Goal: Information Seeking & Learning: Learn about a topic

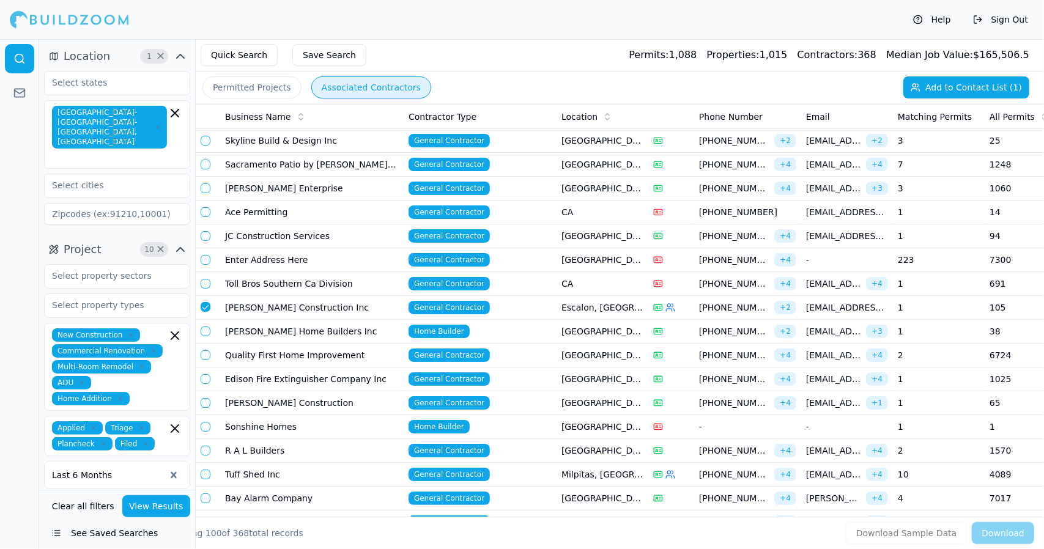
click at [312, 140] on td "Skyline Build & Design Inc" at bounding box center [311, 141] width 183 height 24
click at [312, 138] on td "Skyline Build & Design Inc" at bounding box center [311, 141] width 183 height 24
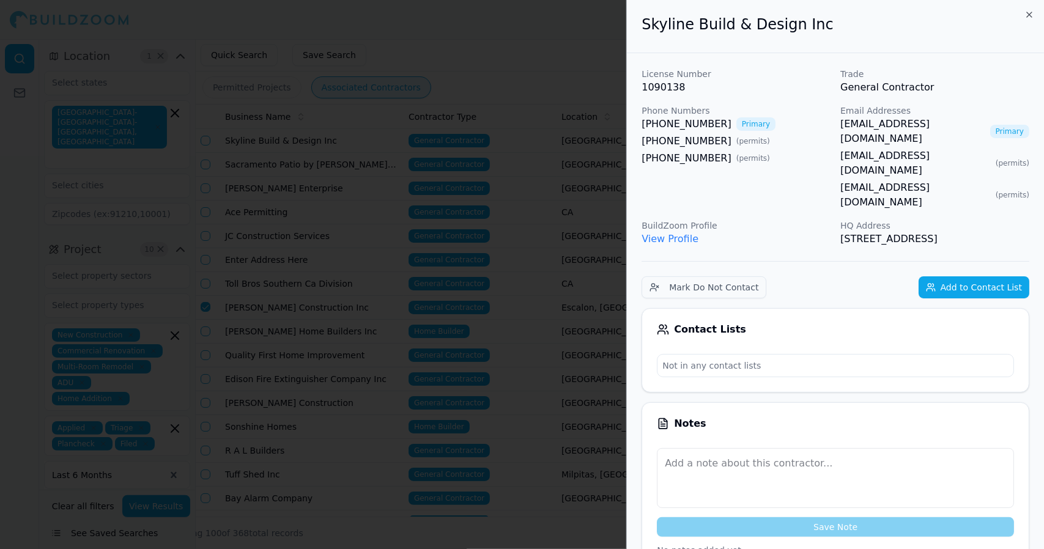
drag, startPoint x: 529, startPoint y: 56, endPoint x: 498, endPoint y: 53, distance: 31.3
click at [498, 53] on div at bounding box center [522, 274] width 1044 height 549
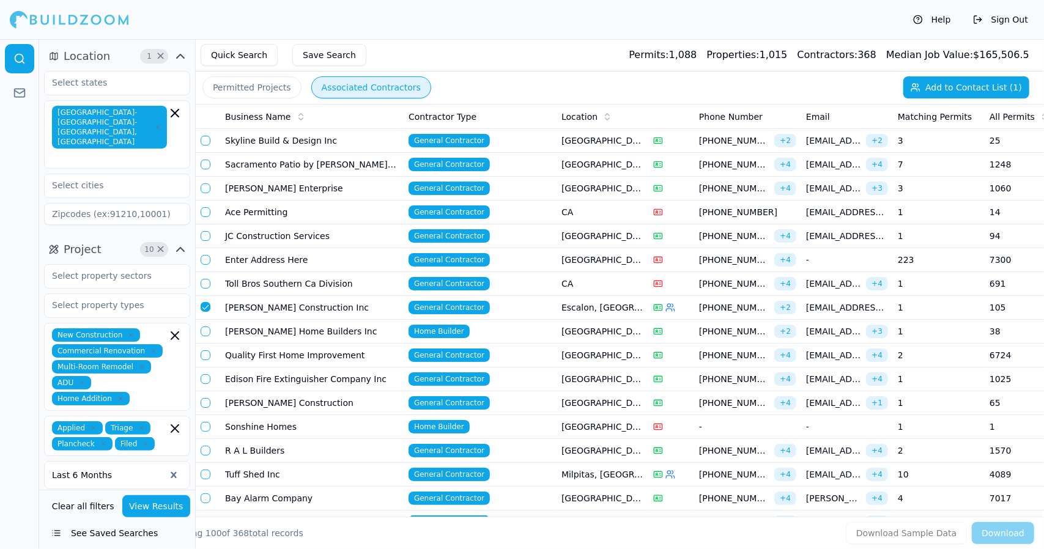
click at [372, 162] on td "Sacramento Patio by [PERSON_NAME] Designs" at bounding box center [311, 165] width 183 height 24
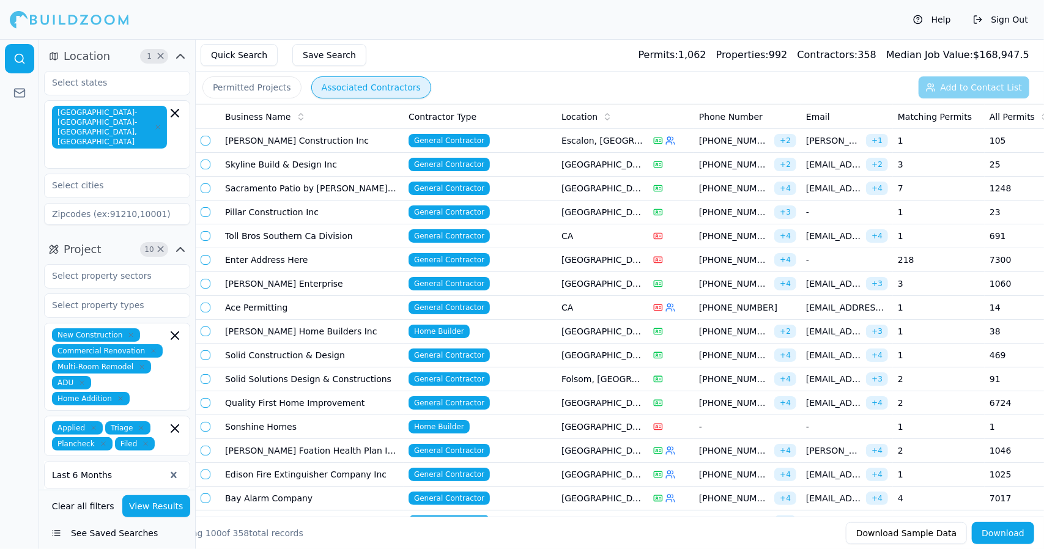
click at [318, 136] on td "[PERSON_NAME] Construction Inc" at bounding box center [311, 141] width 183 height 24
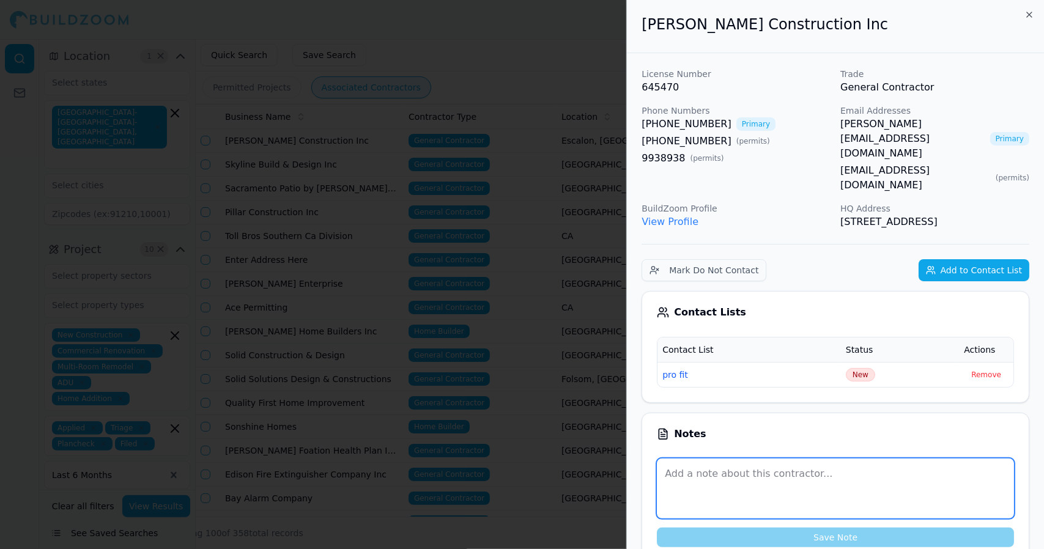
click at [947, 478] on textarea at bounding box center [835, 489] width 357 height 60
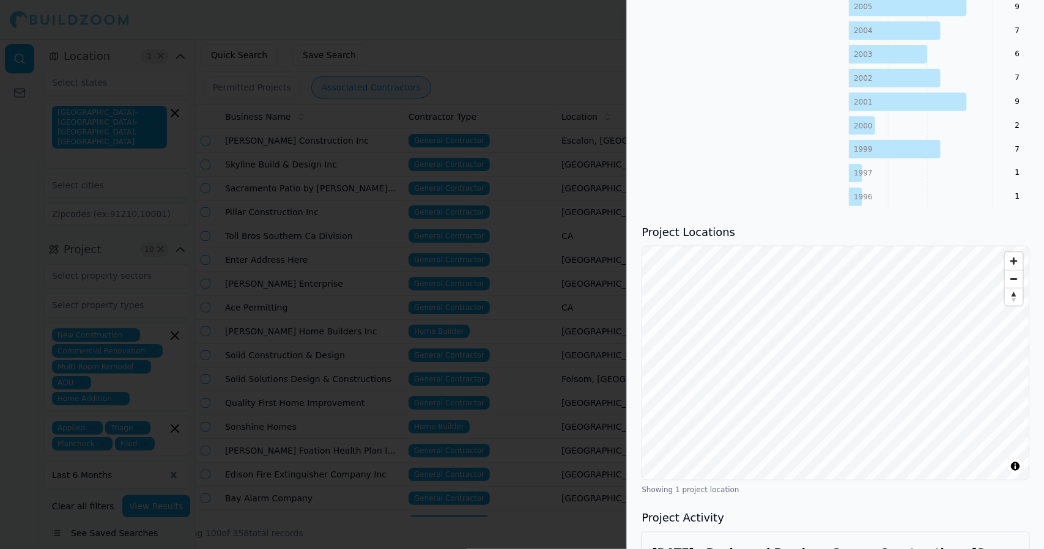
scroll to position [1157, 0]
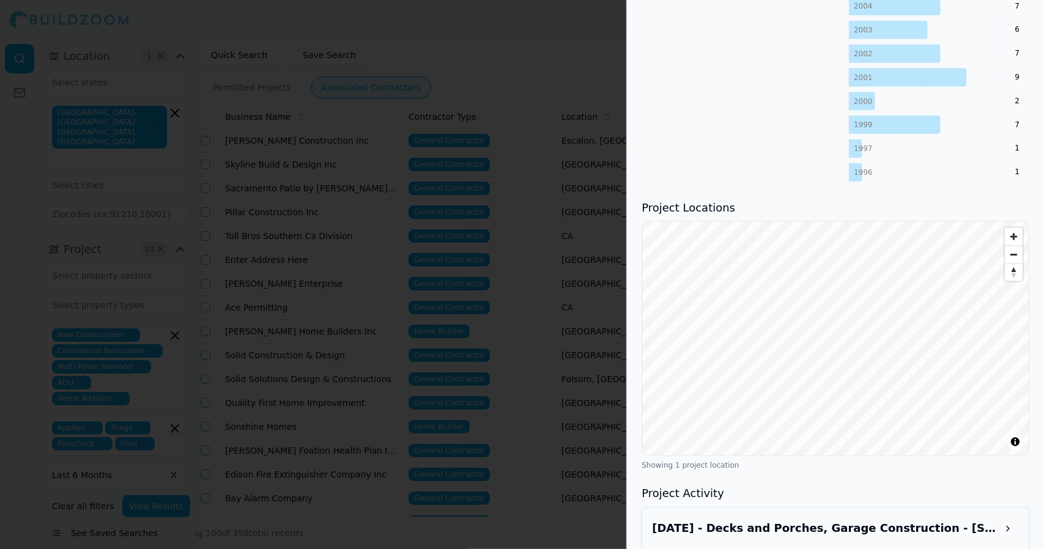
click at [1012, 523] on button at bounding box center [1008, 529] width 22 height 22
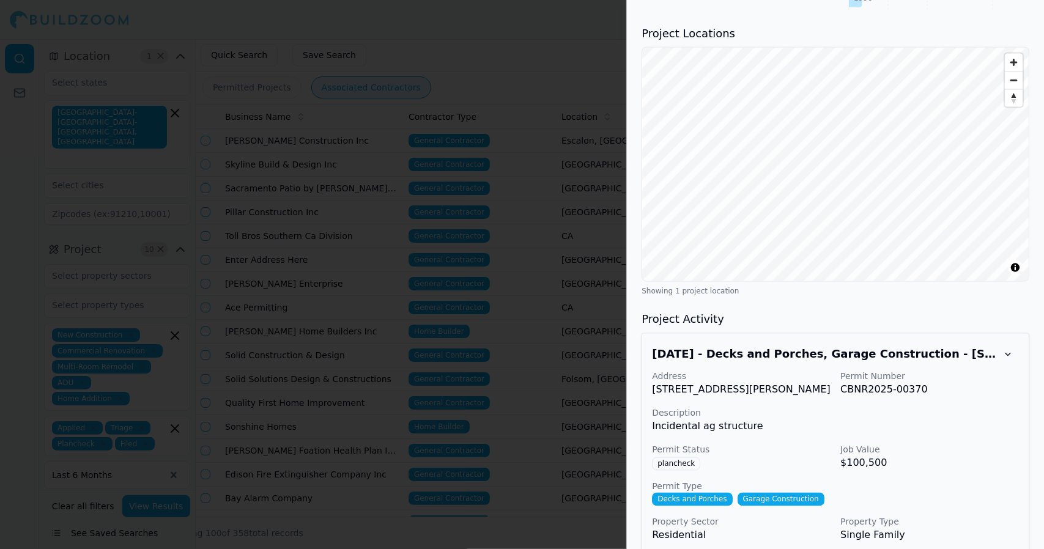
scroll to position [1334, 0]
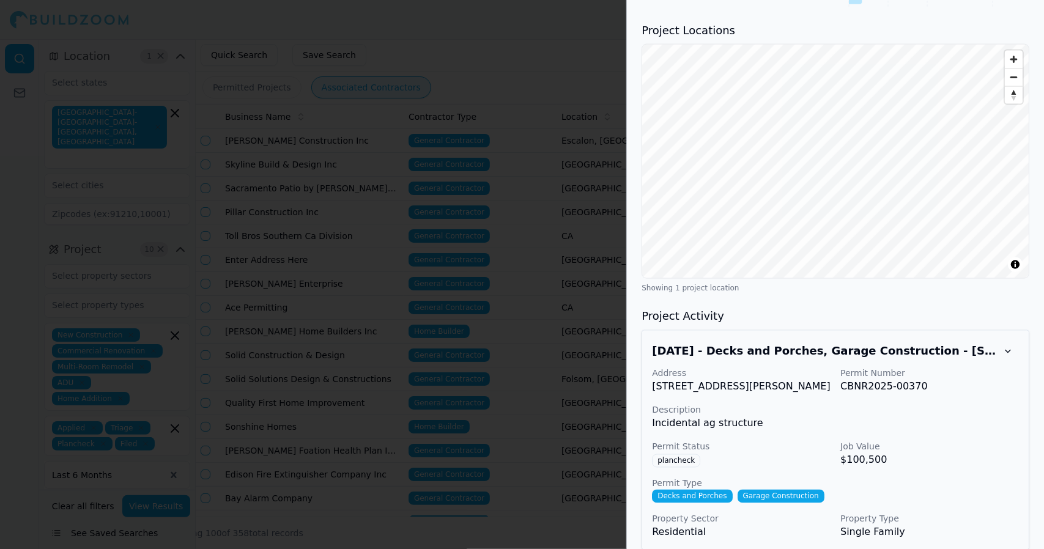
click at [1000, 416] on p "Incidental ag structure" at bounding box center [835, 423] width 367 height 15
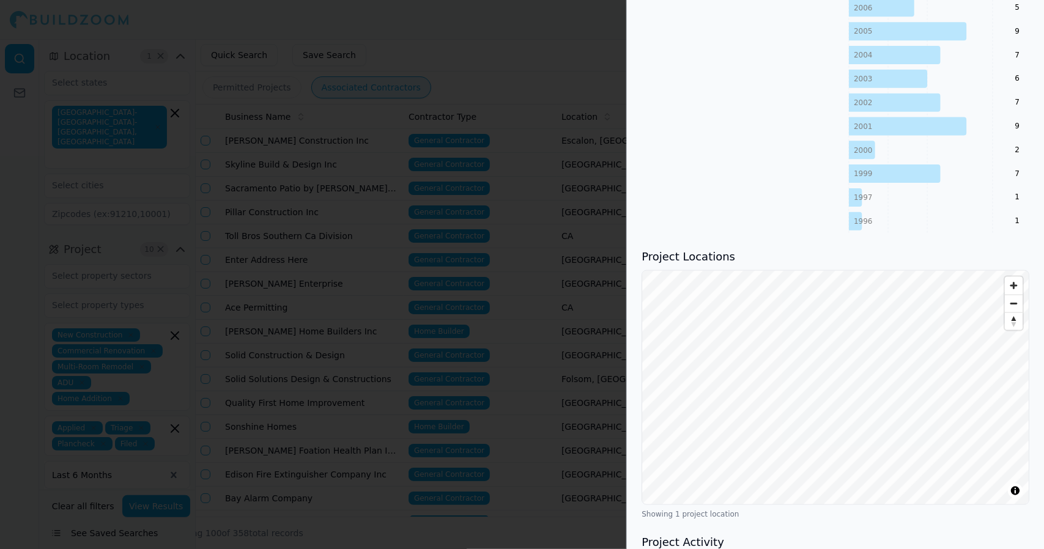
scroll to position [1107, 0]
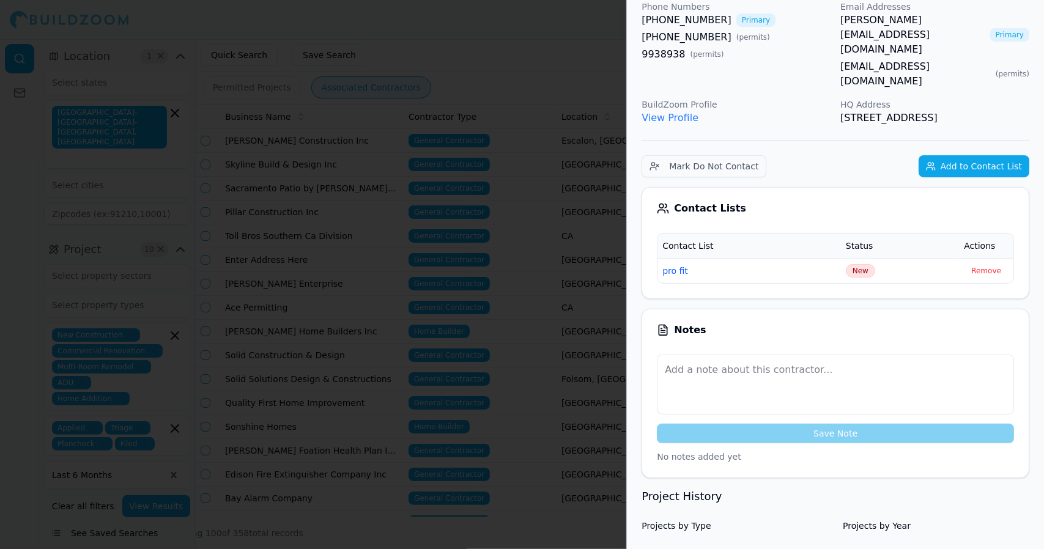
scroll to position [0, 0]
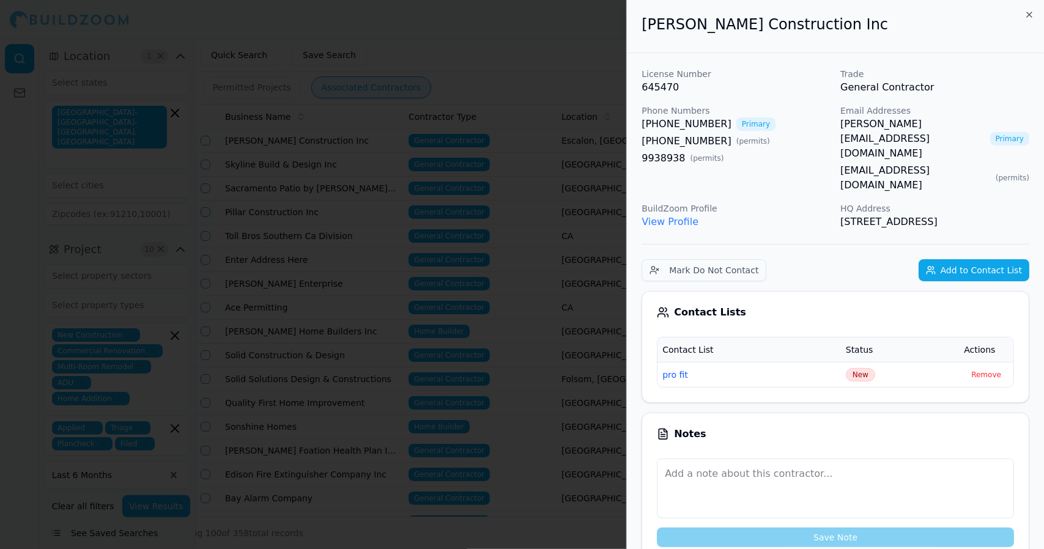
drag, startPoint x: 883, startPoint y: 210, endPoint x: 640, endPoint y: 37, distance: 298.3
copy div "Bob Grossi Construction Inc License Number 645470 Trade General Contractor Phon…"
click at [511, 91] on div at bounding box center [522, 274] width 1044 height 549
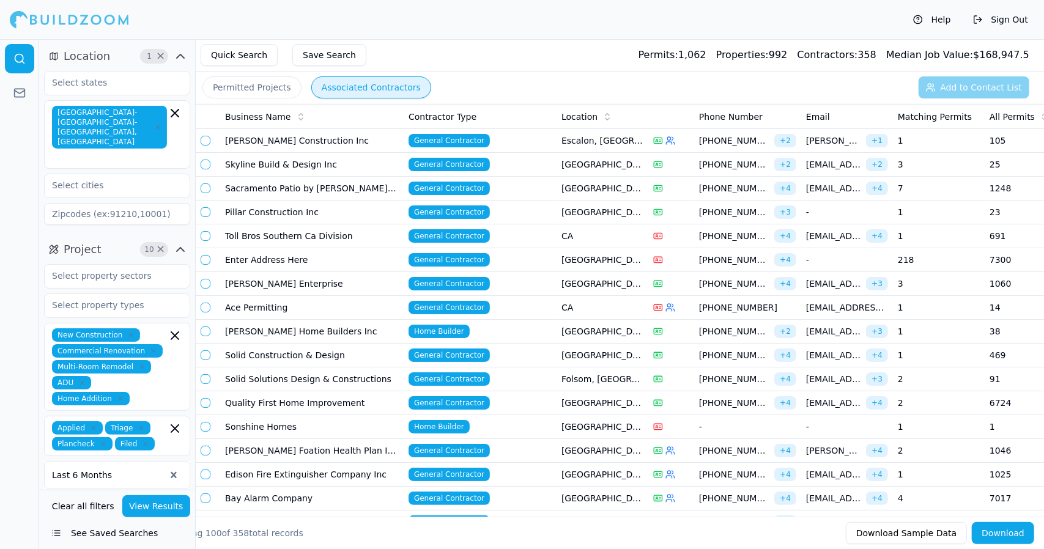
click at [390, 186] on td "Sacramento Patio by [PERSON_NAME] Designs" at bounding box center [311, 189] width 183 height 24
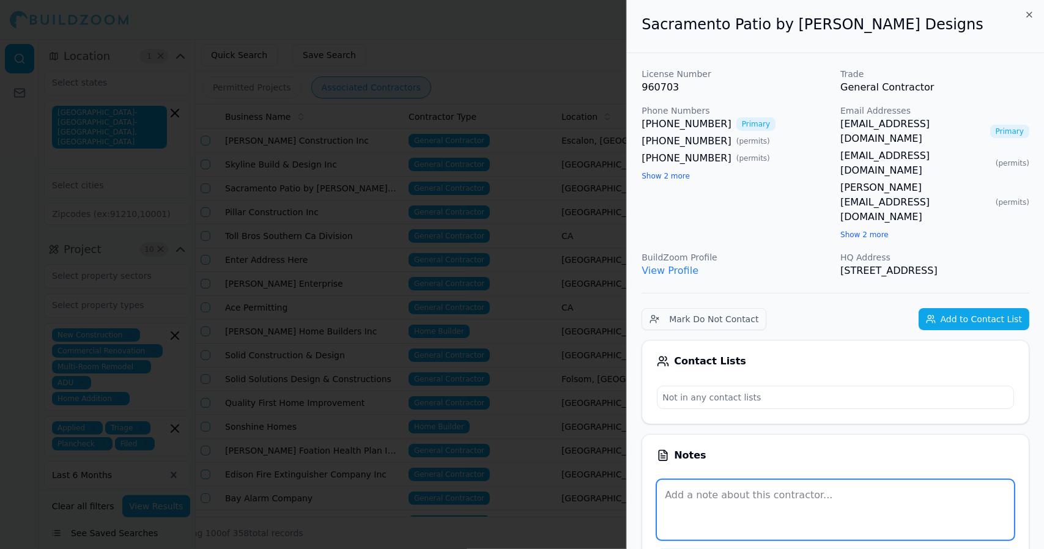
click at [956, 480] on textarea at bounding box center [835, 510] width 357 height 60
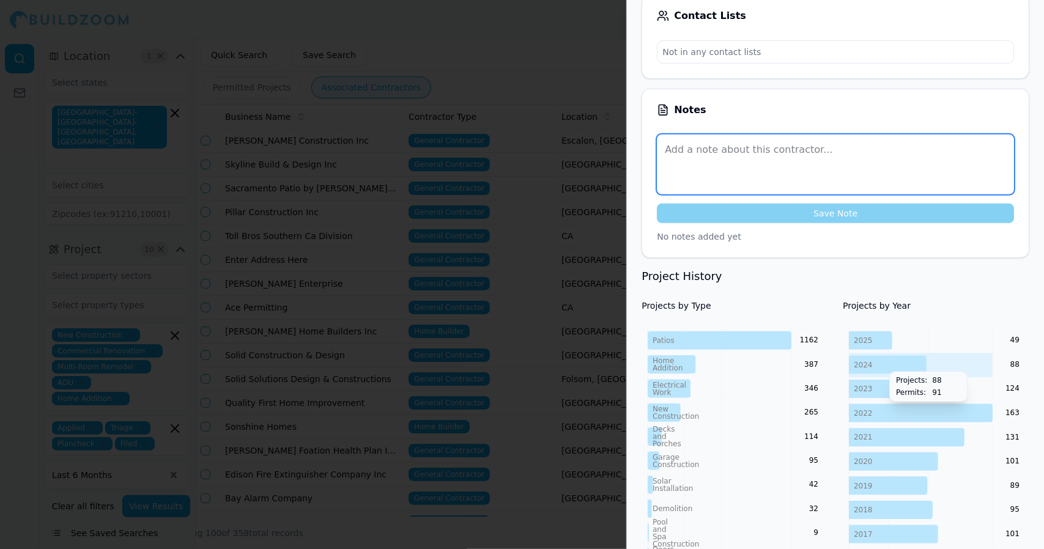
scroll to position [346, 0]
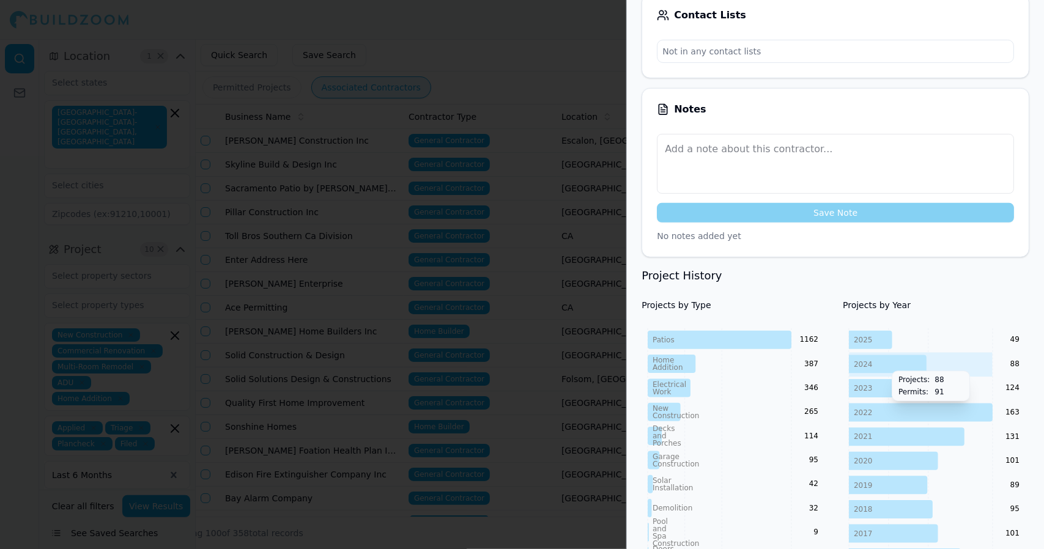
click at [950, 328] on icon "2025 2024 2023 2022 2021 2020 2019 2018 2017 2016 2015 2014 2013 2012 2011 49 8…" at bounding box center [936, 509] width 186 height 363
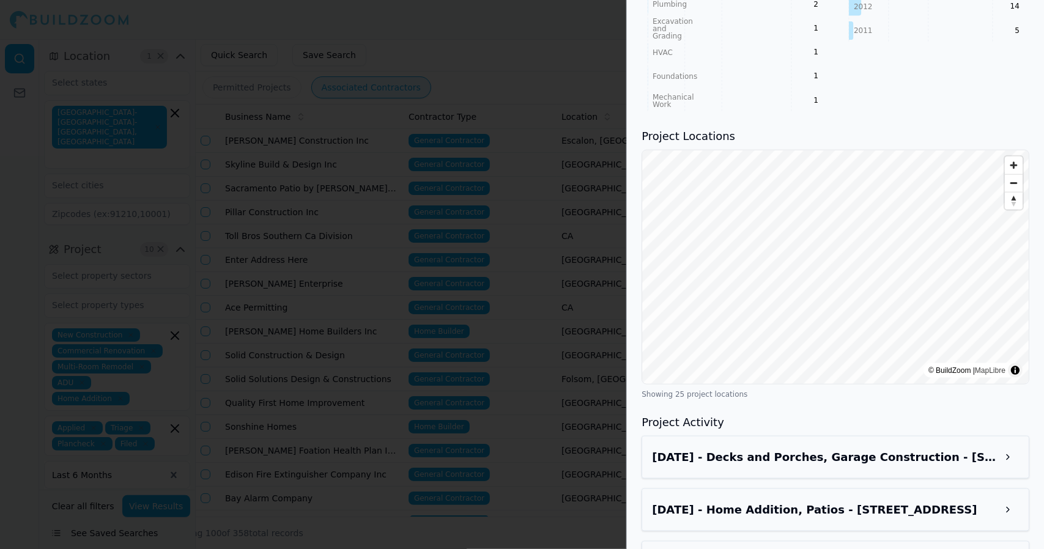
scroll to position [994, 0]
click at [1016, 446] on button at bounding box center [1008, 457] width 22 height 22
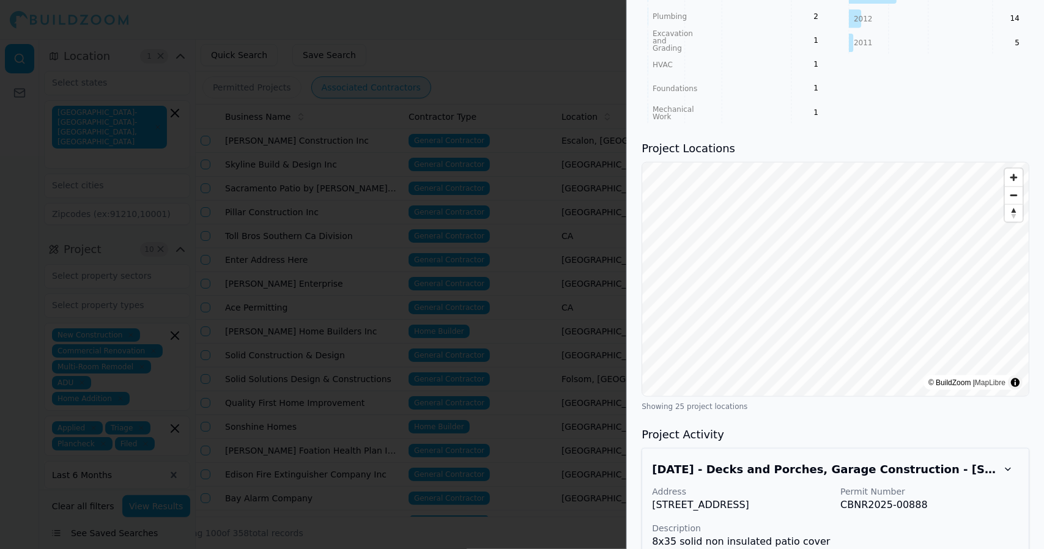
scroll to position [981, 0]
click at [1009, 460] on button at bounding box center [1008, 471] width 22 height 22
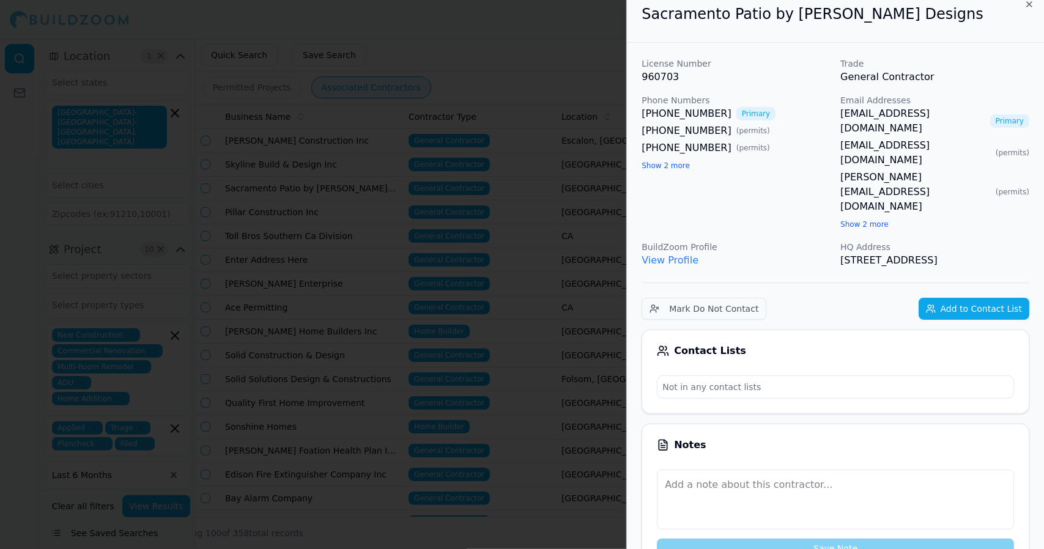
scroll to position [0, 0]
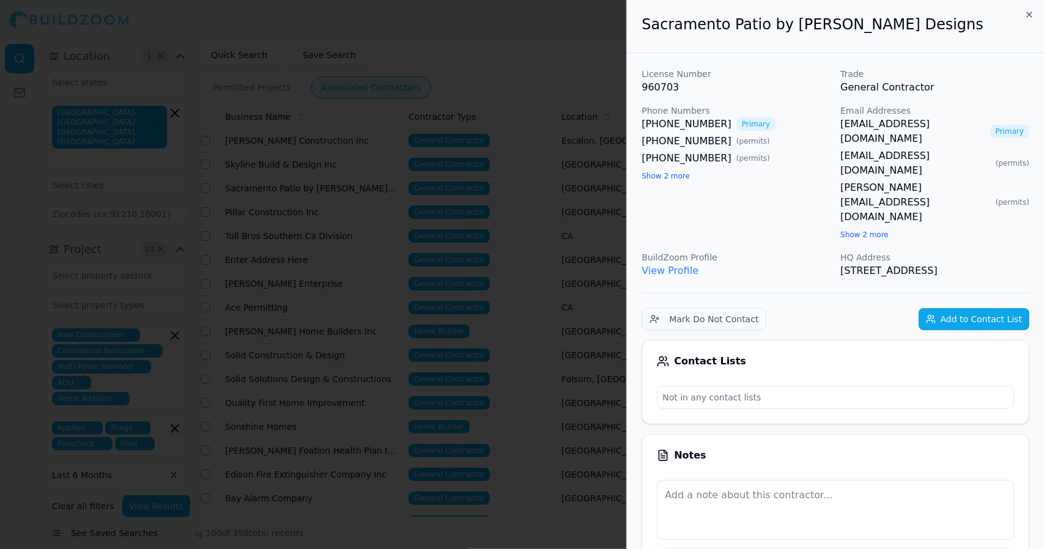
click at [555, 81] on div at bounding box center [522, 274] width 1044 height 549
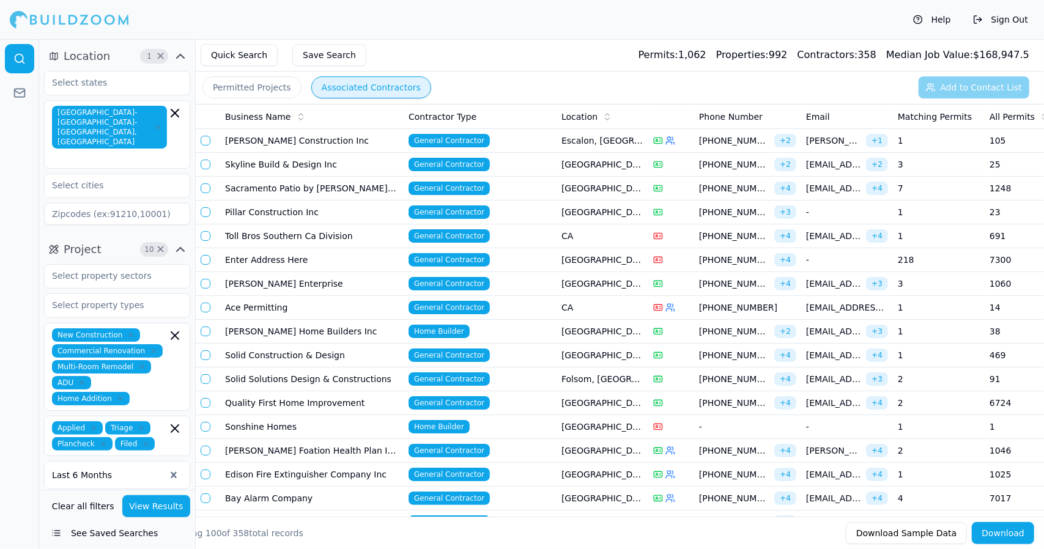
click at [356, 214] on td "Pillar Construction Inc" at bounding box center [311, 213] width 183 height 24
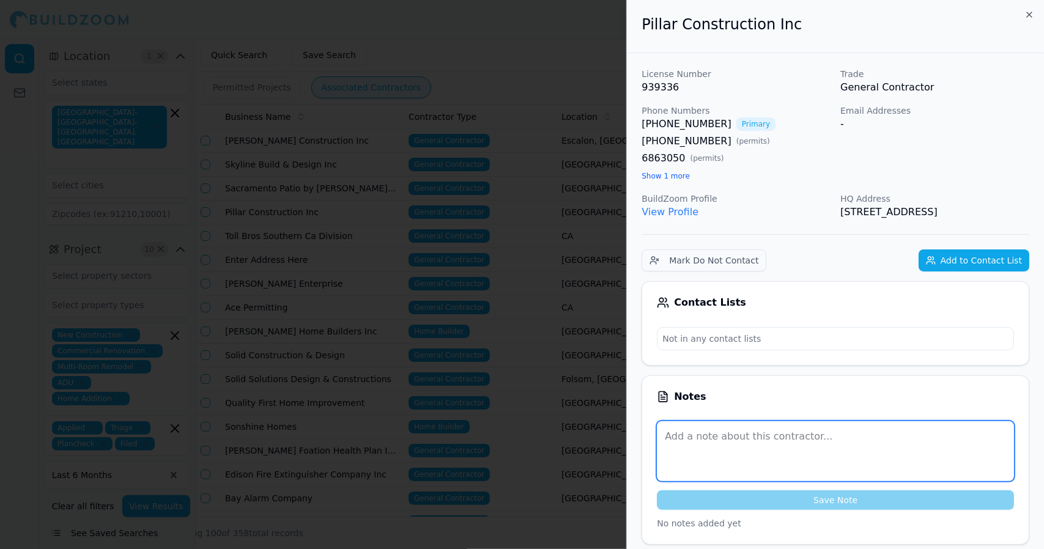
click at [909, 421] on textarea at bounding box center [835, 451] width 357 height 60
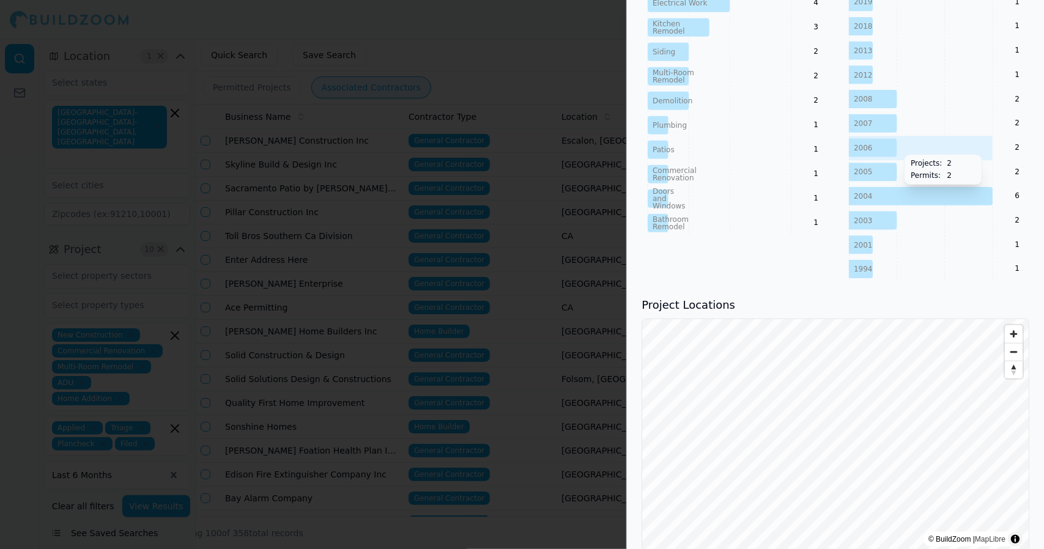
scroll to position [784, 0]
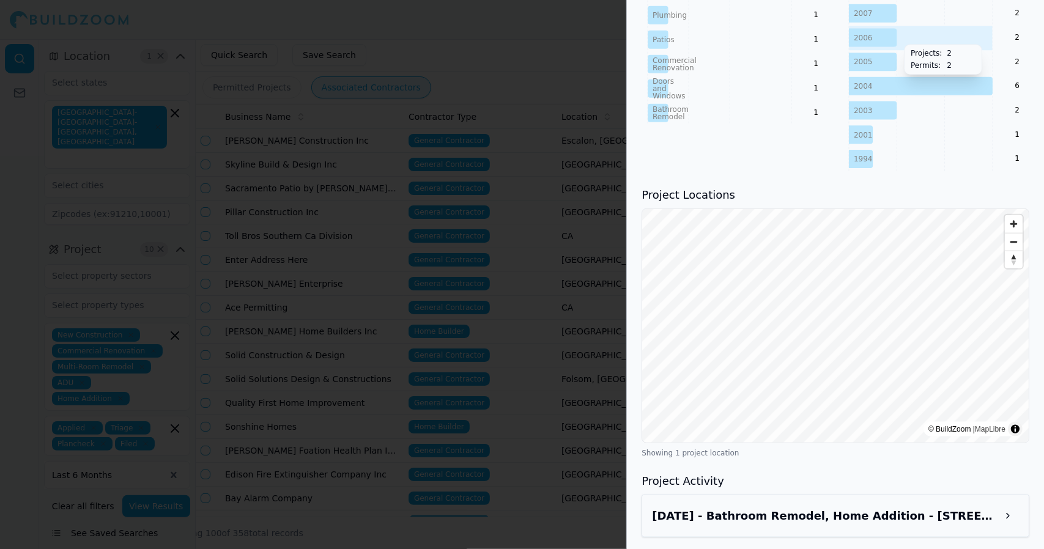
click at [1004, 522] on button at bounding box center [1008, 516] width 22 height 22
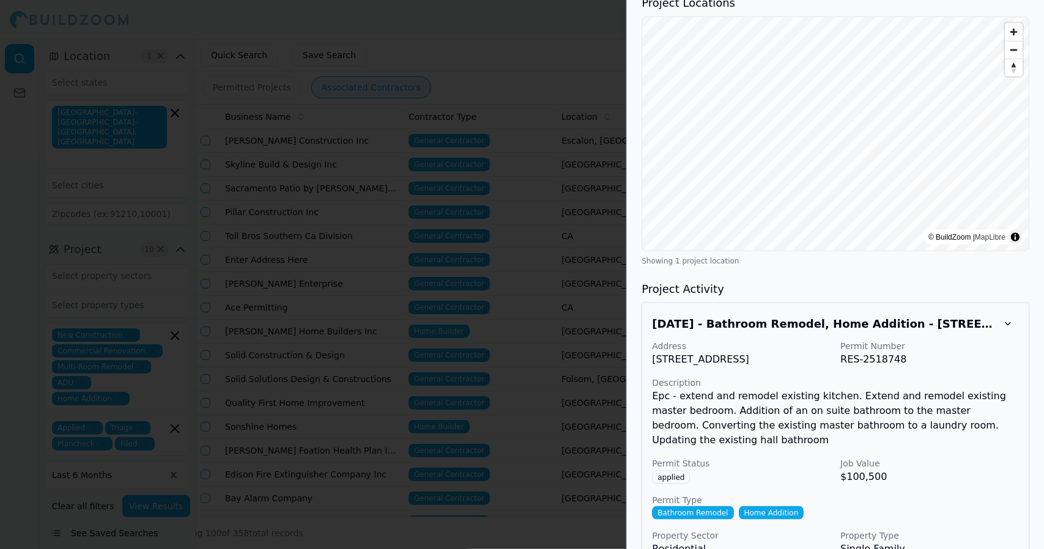
scroll to position [977, 0]
click at [978, 493] on p "Permit Type" at bounding box center [835, 499] width 367 height 12
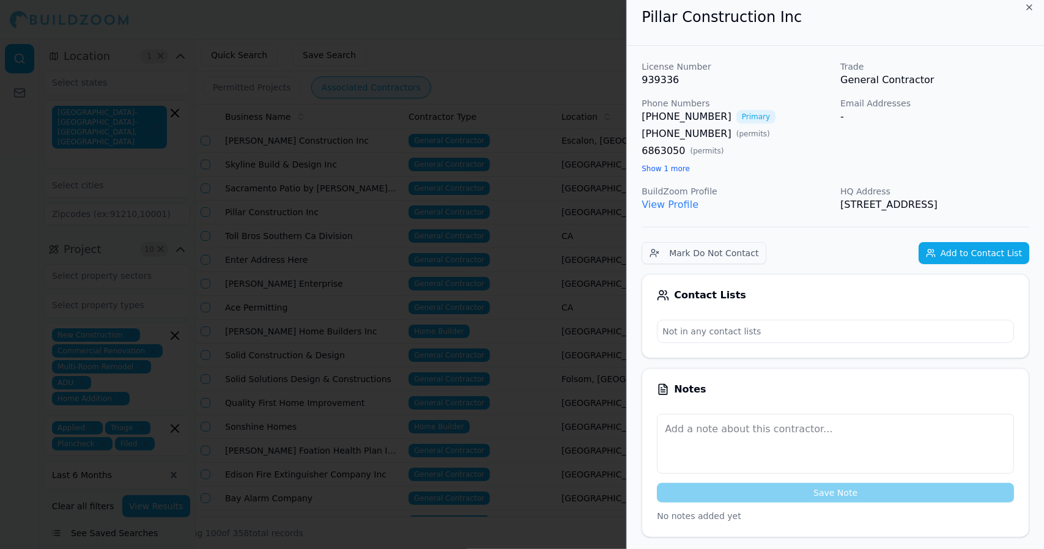
scroll to position [0, 0]
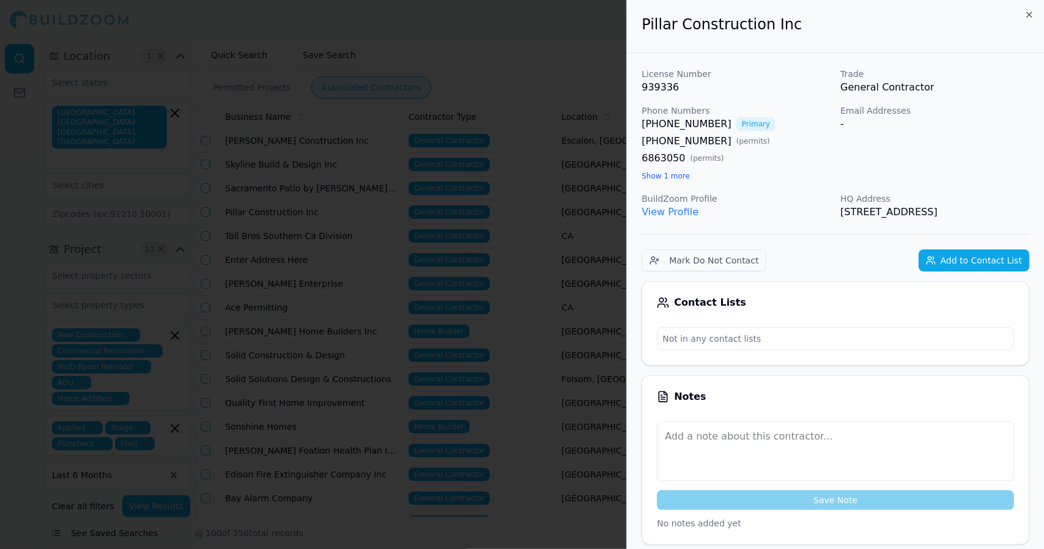
click at [531, 182] on div at bounding box center [522, 274] width 1044 height 549
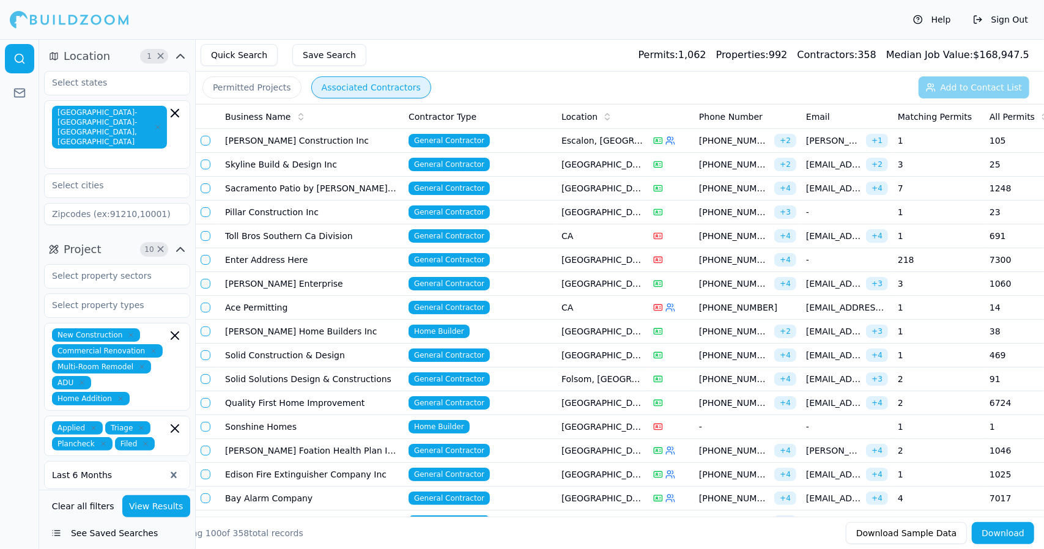
click at [205, 214] on button "button" at bounding box center [206, 212] width 10 height 10
click at [202, 210] on button "button" at bounding box center [206, 212] width 10 height 10
click at [202, 211] on button "button" at bounding box center [206, 212] width 10 height 10
click at [252, 211] on td "Pillar Construction Inc" at bounding box center [311, 213] width 183 height 24
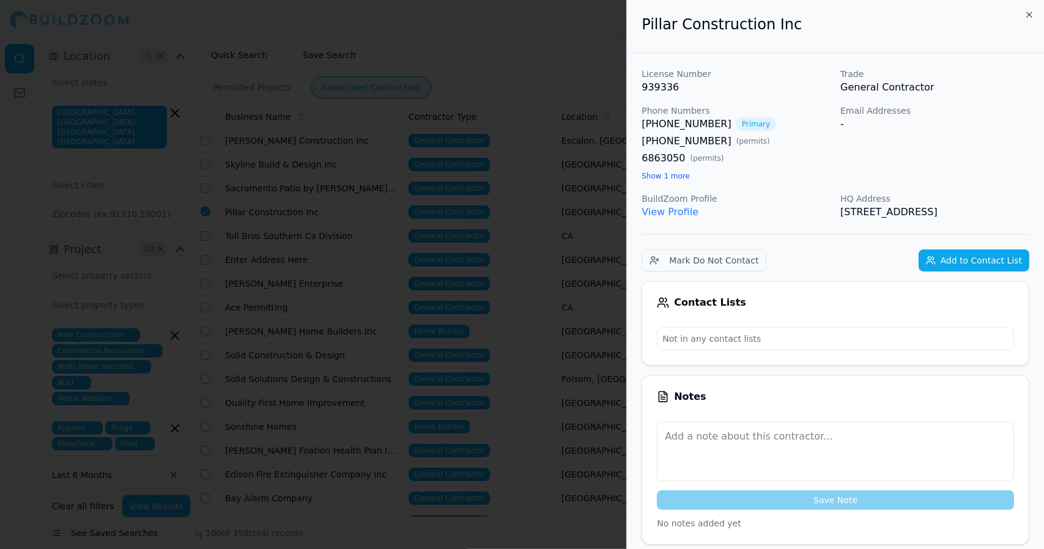
click at [1000, 133] on div "Email Addresses -" at bounding box center [934, 144] width 189 height 78
drag, startPoint x: 541, startPoint y: 91, endPoint x: 523, endPoint y: 100, distance: 19.7
click at [523, 100] on div at bounding box center [522, 274] width 1044 height 549
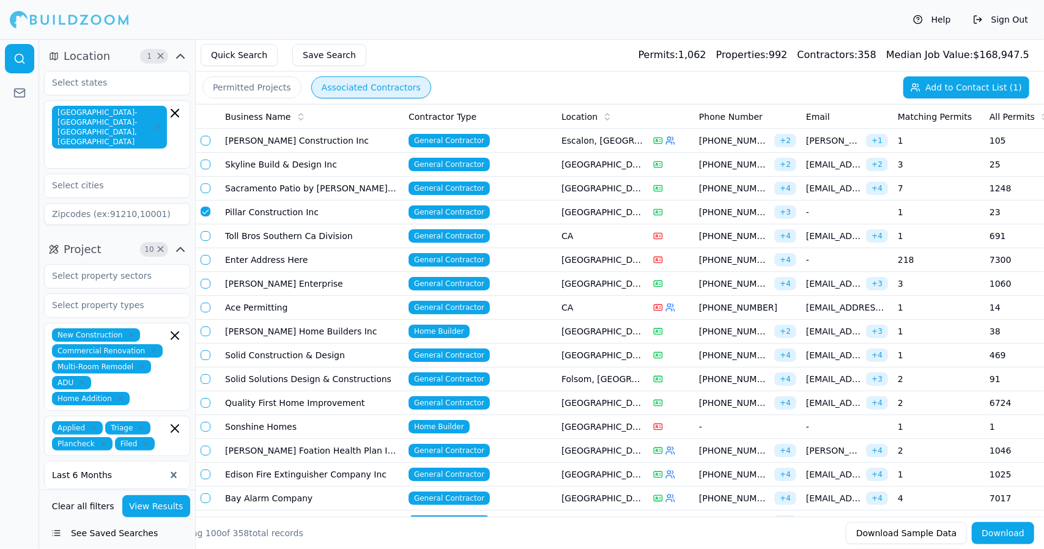
click at [605, 258] on td "[GEOGRAPHIC_DATA], [GEOGRAPHIC_DATA]" at bounding box center [602, 260] width 92 height 24
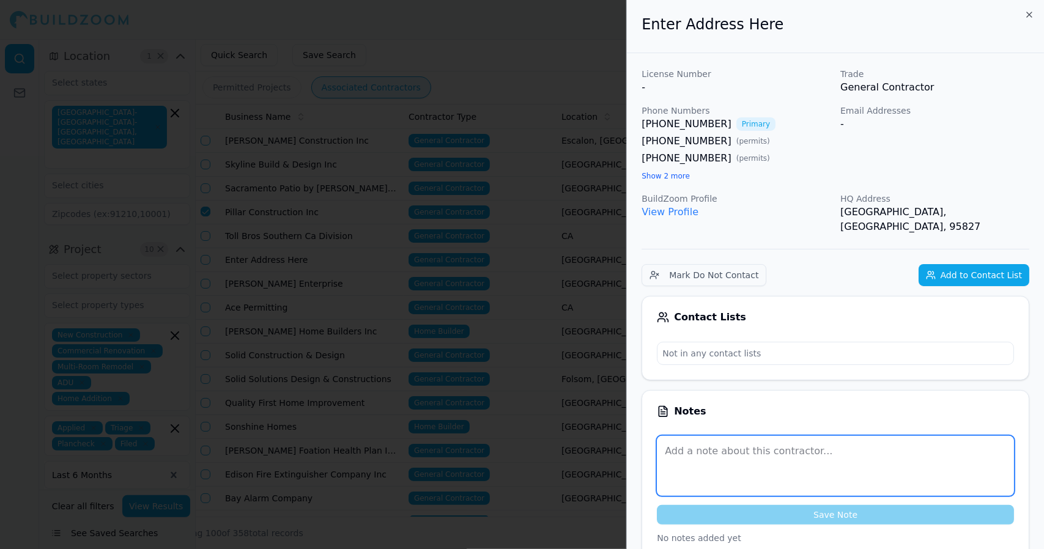
click at [862, 436] on textarea at bounding box center [835, 466] width 357 height 60
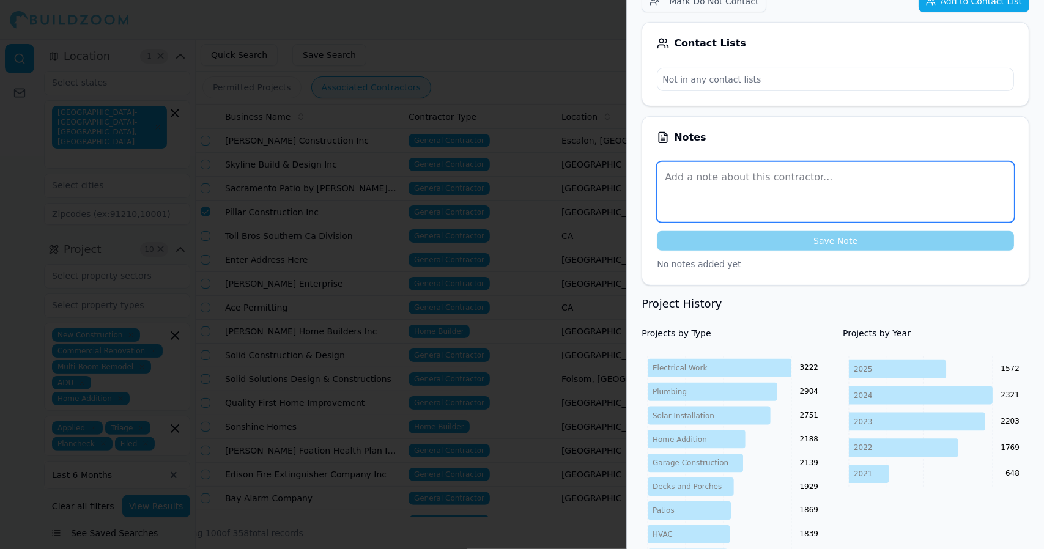
scroll to position [275, 0]
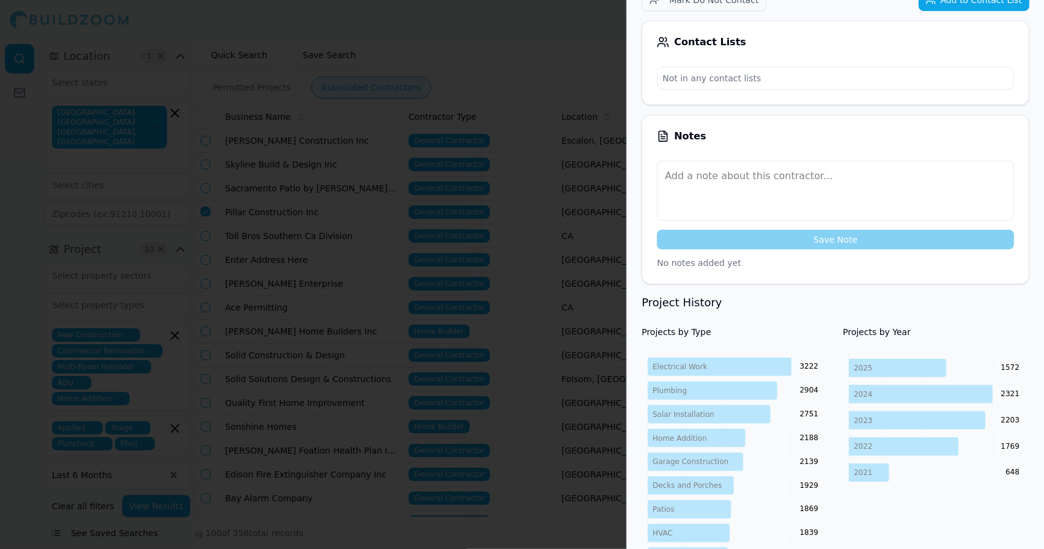
click at [939, 211] on div "Save Note" at bounding box center [835, 205] width 357 height 89
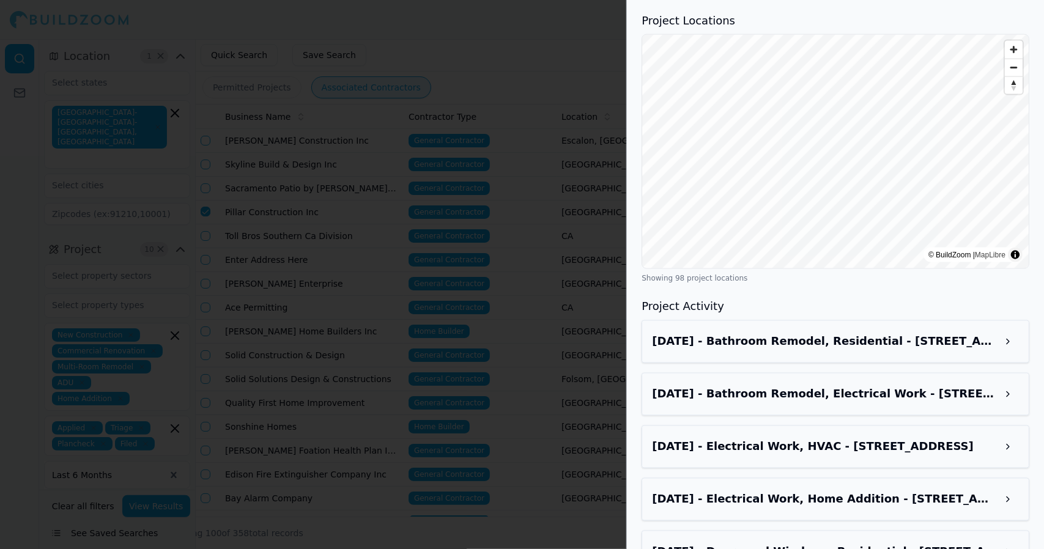
scroll to position [1299, 0]
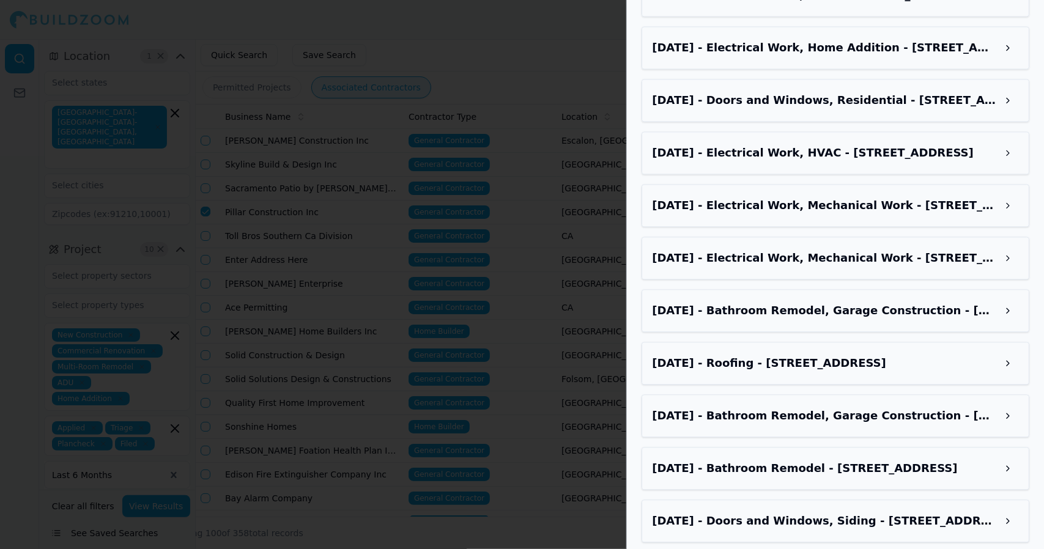
scroll to position [1751, 0]
click at [937, 415] on div "Sep 4, 2025 - Bathroom Remodel, Residential - 9133 Dupont Way, Sacramento, CA, …" at bounding box center [835, 400] width 388 height 1064
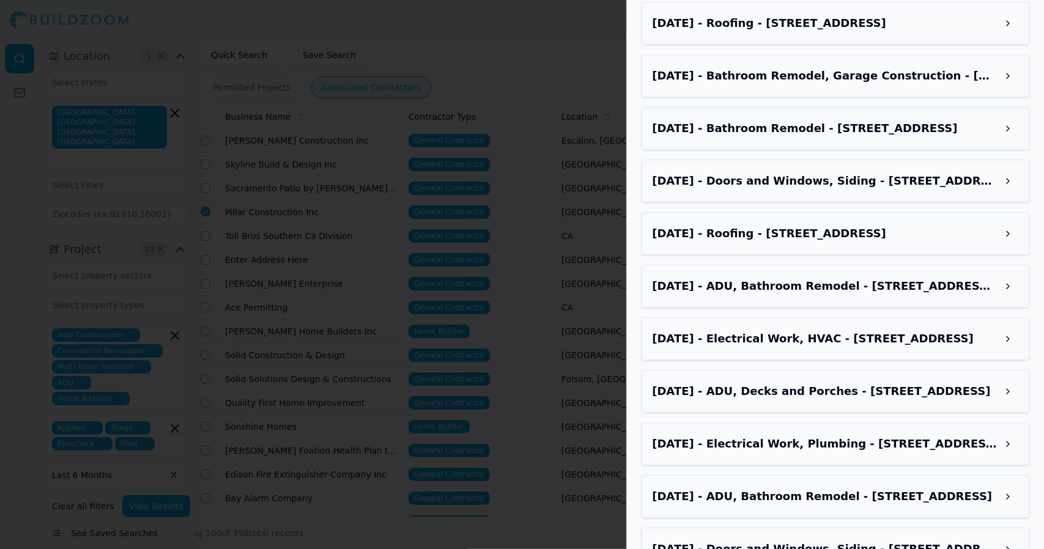
scroll to position [2122, 0]
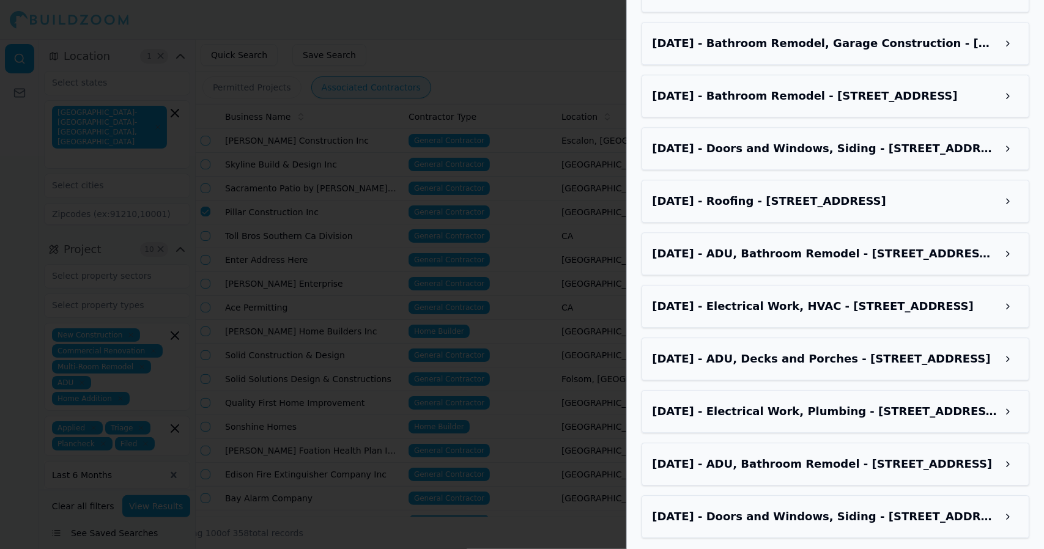
click at [894, 190] on div "Sep 2, 2025 - Roofing - 9242 Sungold Way, Sacramento, CA, 95826" at bounding box center [835, 201] width 367 height 22
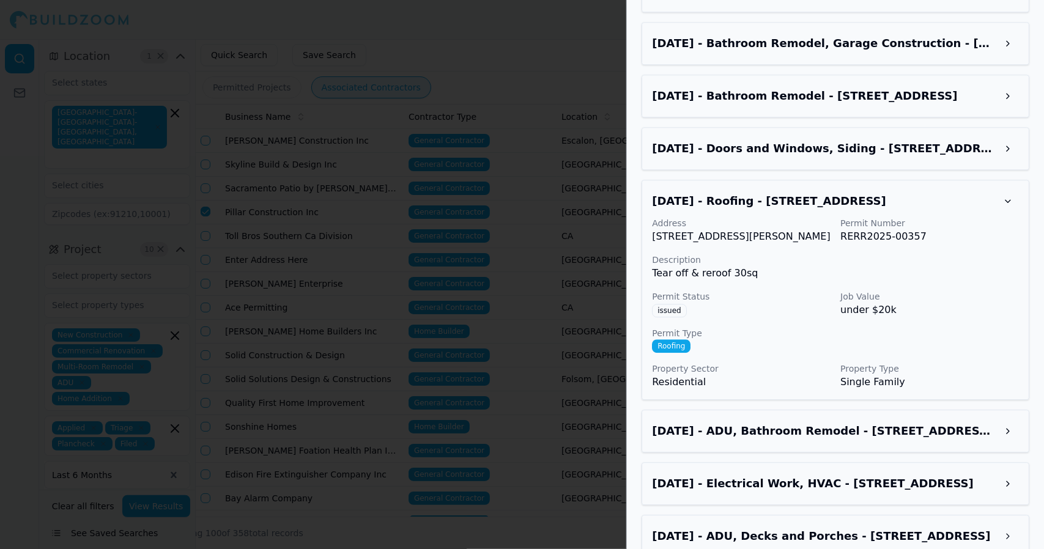
click at [544, 179] on div at bounding box center [522, 274] width 1044 height 549
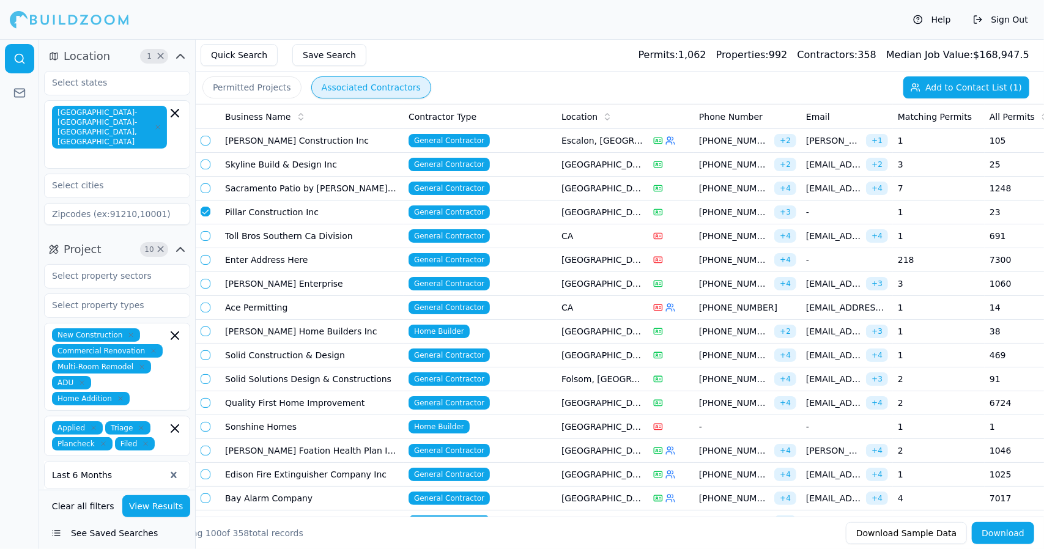
click at [204, 208] on button "button" at bounding box center [206, 212] width 10 height 10
drag, startPoint x: 254, startPoint y: 259, endPoint x: 248, endPoint y: 256, distance: 6.8
click at [249, 256] on td "Enter Address Here" at bounding box center [311, 260] width 183 height 24
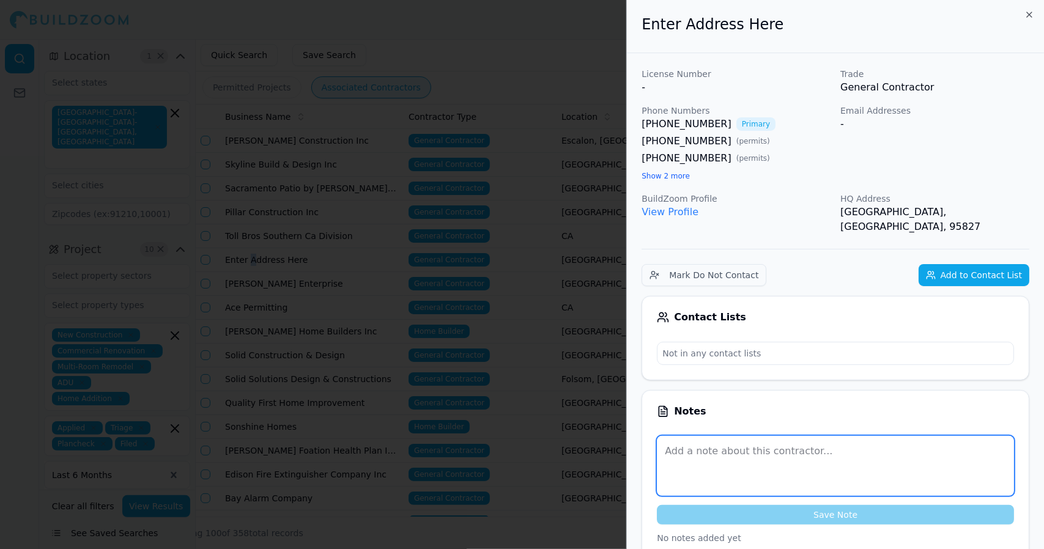
click at [949, 440] on textarea at bounding box center [835, 466] width 357 height 60
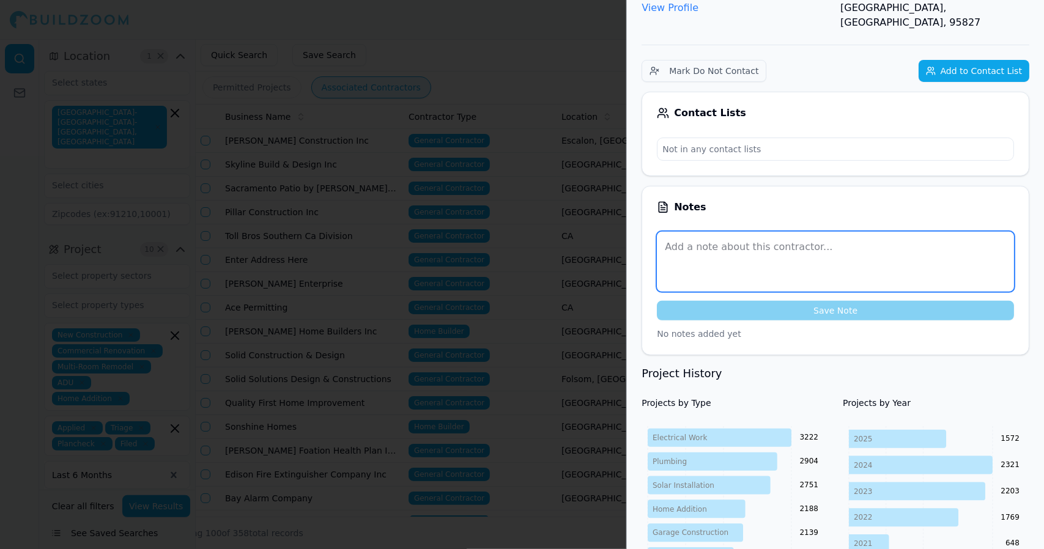
scroll to position [226, 0]
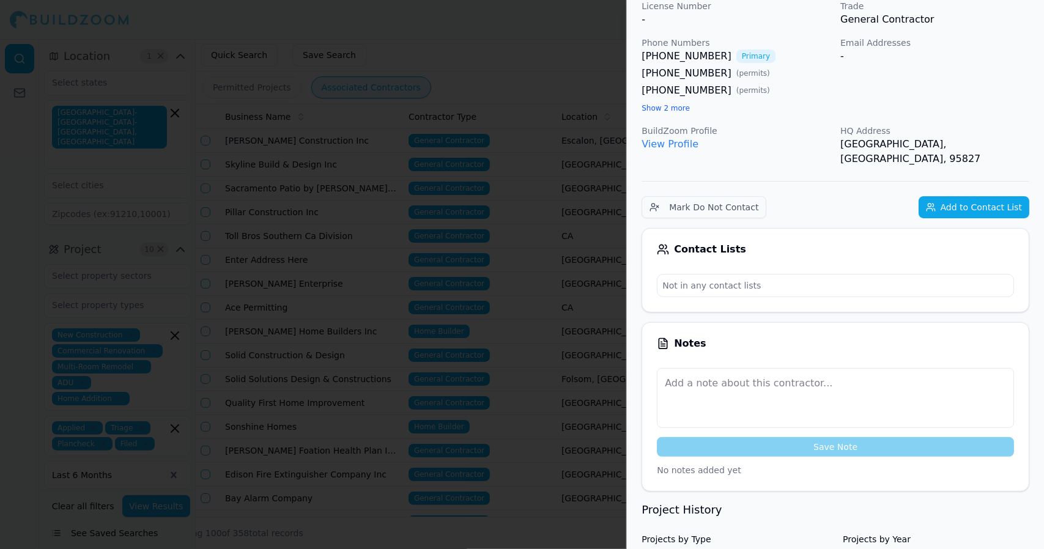
scroll to position [0, 0]
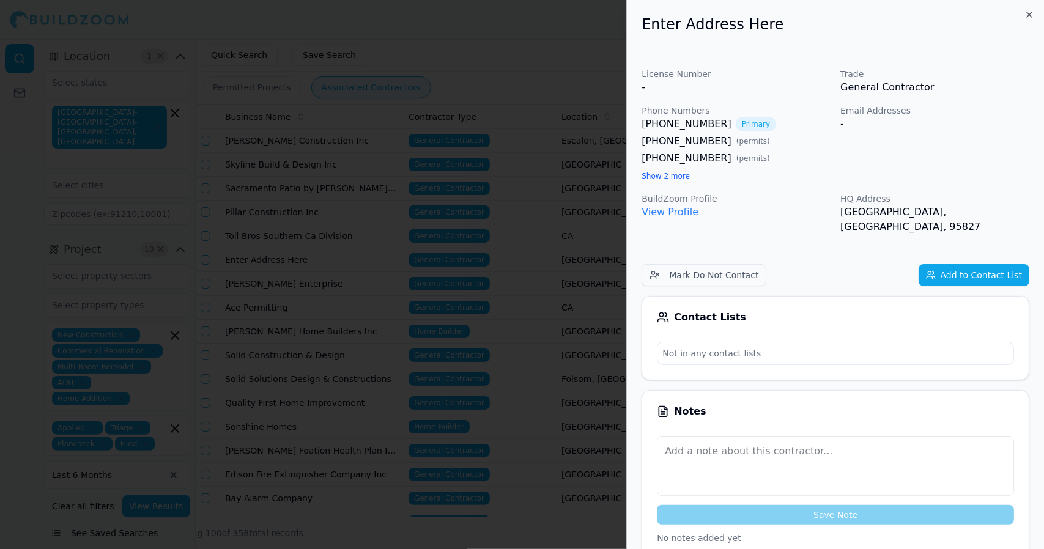
click at [651, 214] on link "View Profile" at bounding box center [669, 212] width 57 height 12
click at [641, 206] on link "View Profile" at bounding box center [669, 212] width 57 height 12
click at [542, 96] on div at bounding box center [522, 274] width 1044 height 549
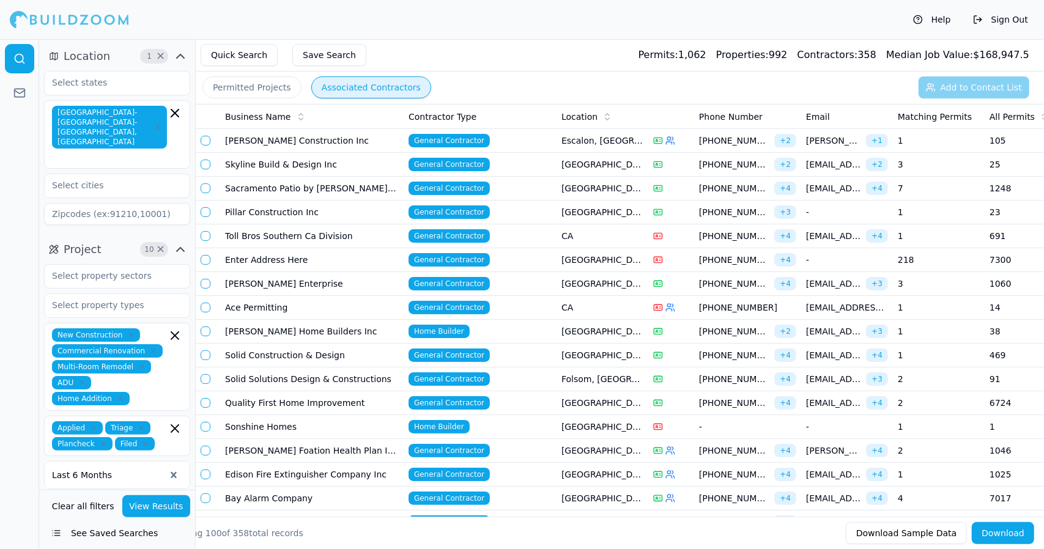
click at [276, 260] on td "Enter Address Here" at bounding box center [311, 260] width 183 height 24
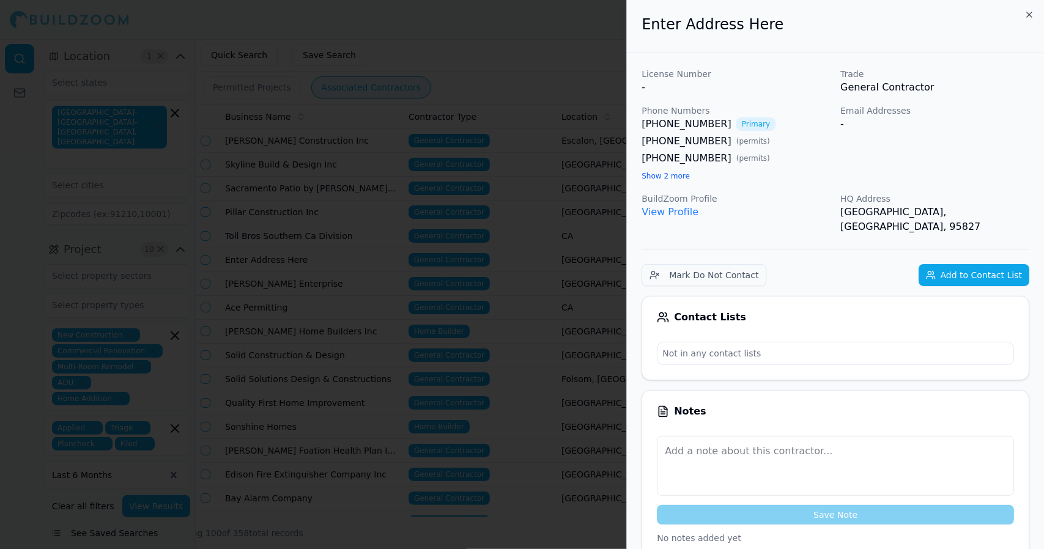
click at [372, 175] on div at bounding box center [522, 274] width 1044 height 549
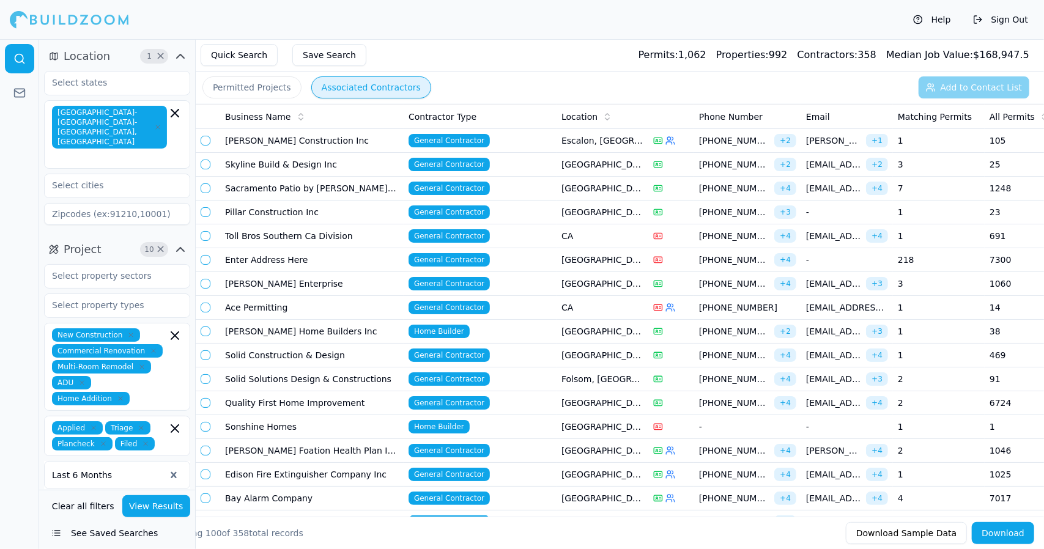
click at [318, 282] on td "[PERSON_NAME] Enterprise" at bounding box center [311, 284] width 183 height 24
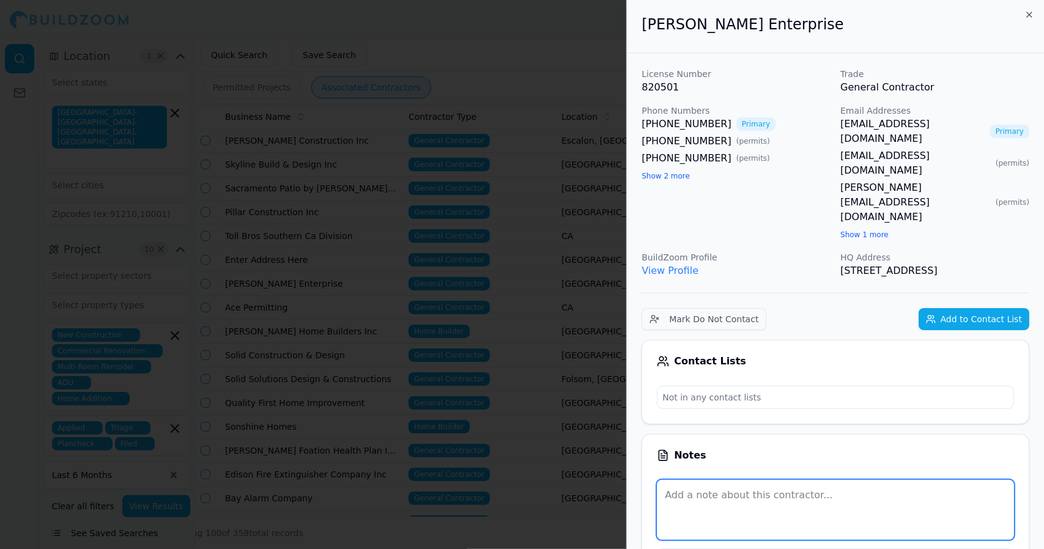
click at [950, 480] on textarea at bounding box center [835, 510] width 357 height 60
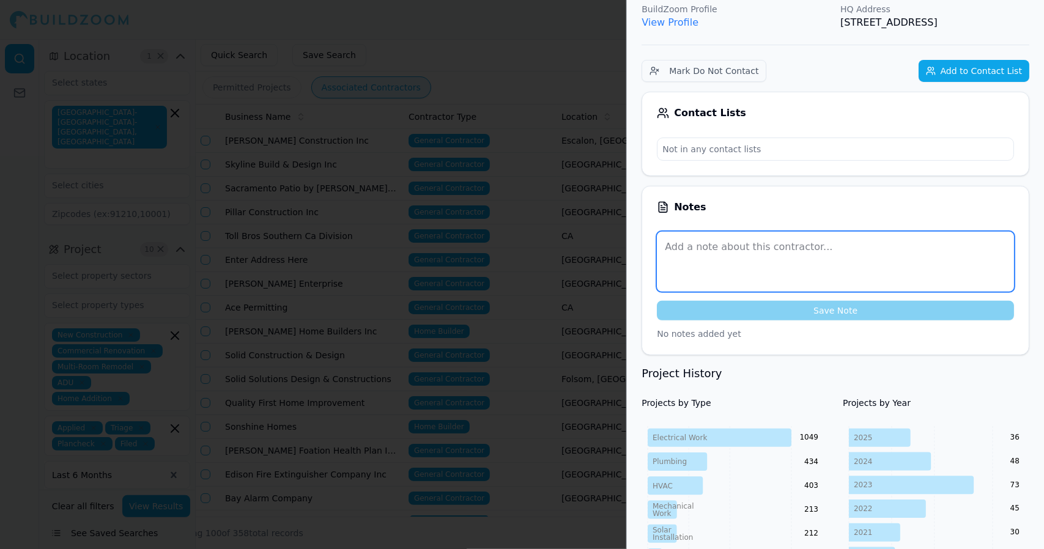
scroll to position [252, 0]
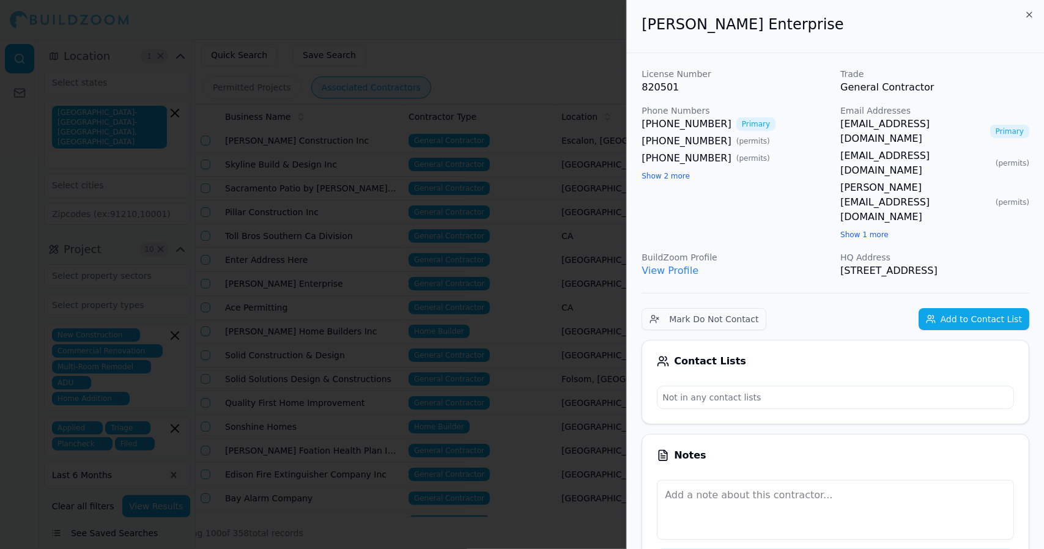
click at [561, 97] on div at bounding box center [522, 274] width 1044 height 549
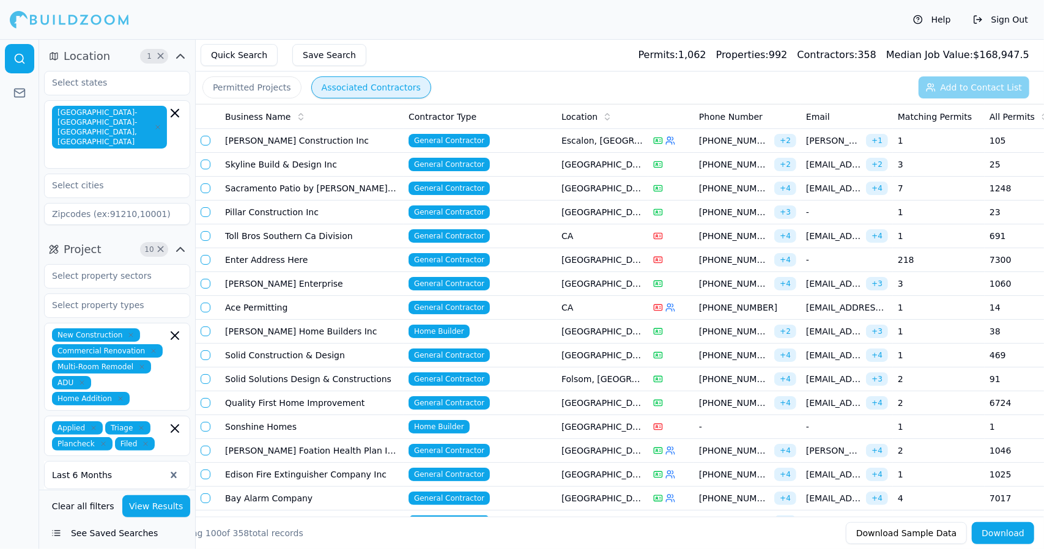
click at [206, 306] on button "button" at bounding box center [206, 308] width 10 height 10
click at [257, 305] on td "Ace Permitting" at bounding box center [311, 308] width 183 height 24
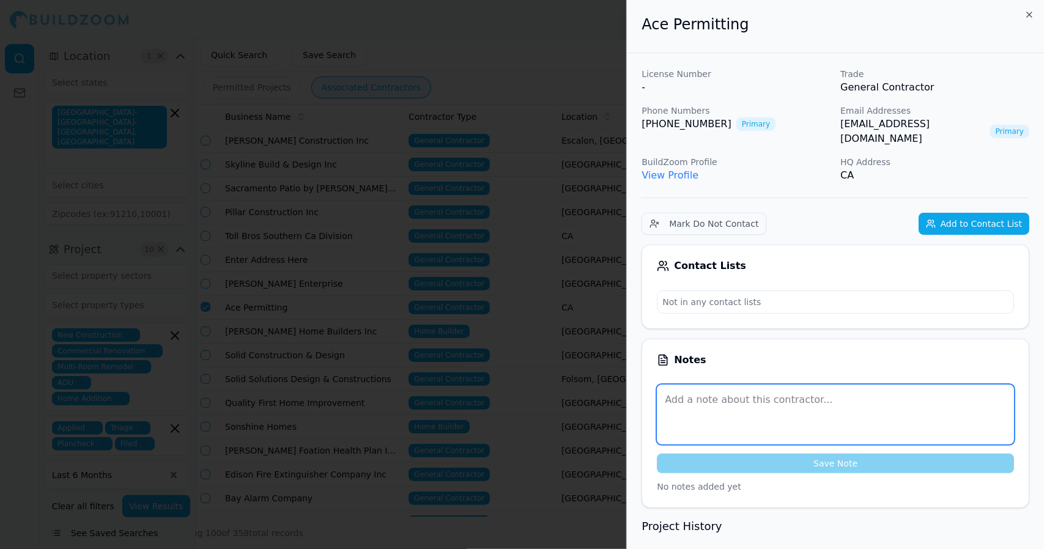
click at [932, 404] on textarea at bounding box center [835, 415] width 357 height 60
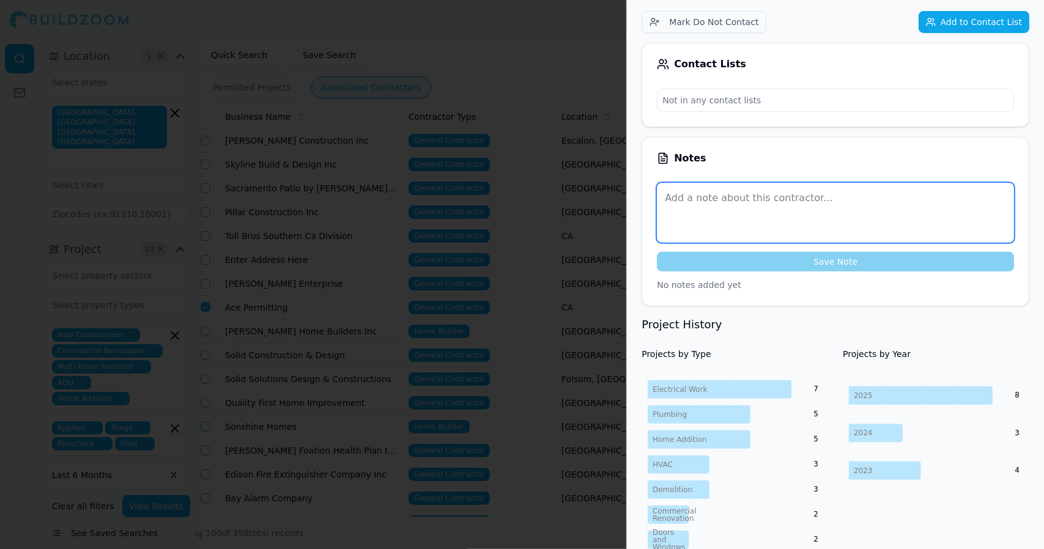
scroll to position [212, 0]
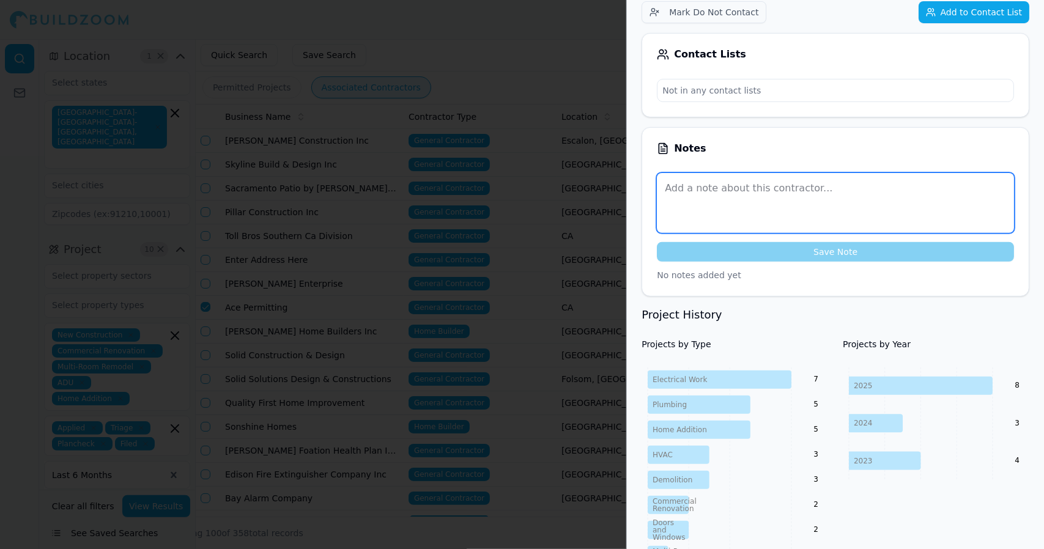
click at [953, 215] on textarea at bounding box center [835, 203] width 357 height 60
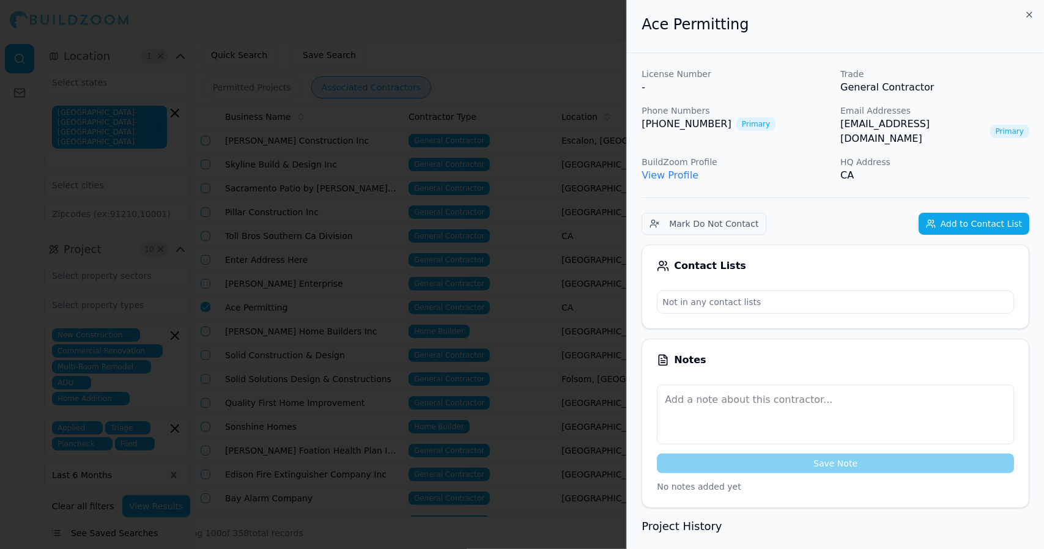
click at [607, 72] on div at bounding box center [522, 274] width 1044 height 549
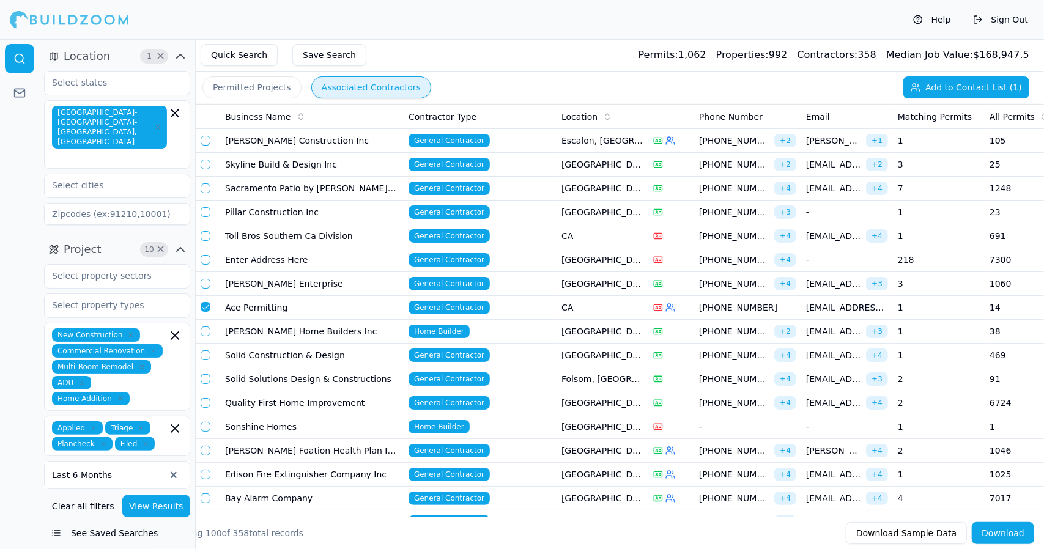
click at [317, 331] on td "[PERSON_NAME] Home Builders Inc" at bounding box center [311, 332] width 183 height 24
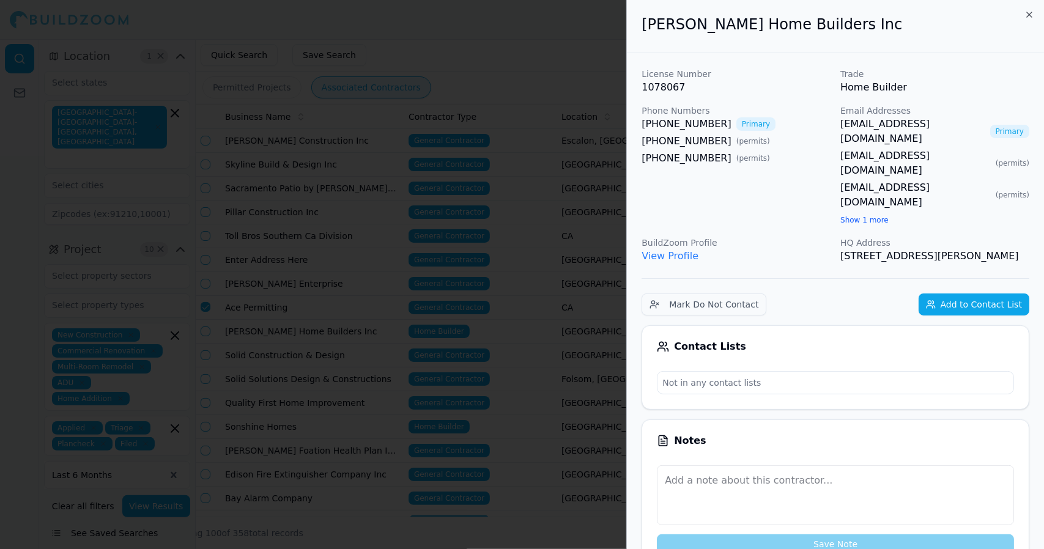
click at [681, 250] on link "View Profile" at bounding box center [669, 256] width 57 height 12
click at [1032, 11] on icon "button" at bounding box center [1029, 15] width 10 height 10
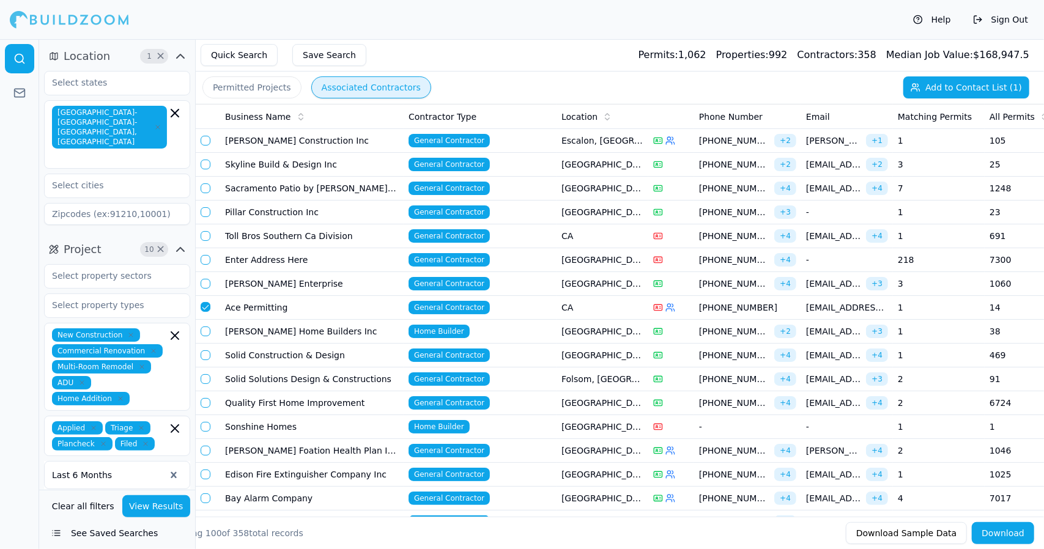
click at [204, 304] on button "button" at bounding box center [206, 307] width 10 height 10
click at [204, 334] on td at bounding box center [208, 332] width 24 height 24
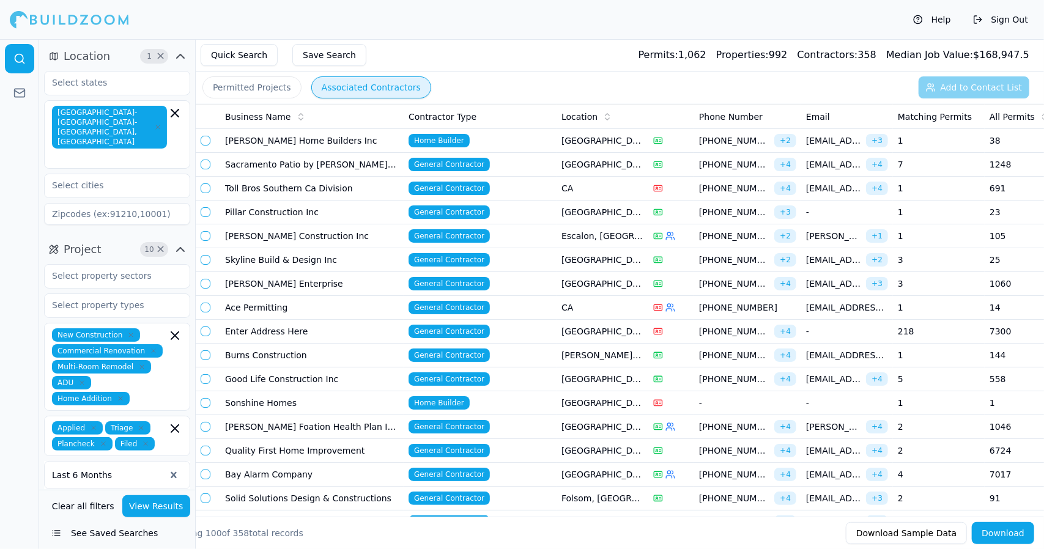
click at [272, 281] on td "[PERSON_NAME] Enterprise" at bounding box center [311, 284] width 183 height 24
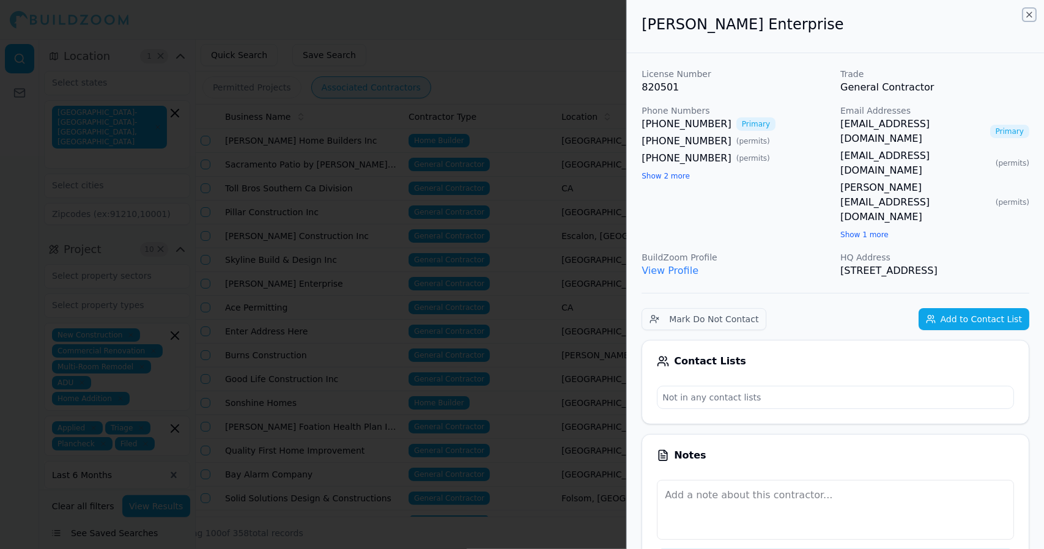
click at [1025, 15] on icon "button" at bounding box center [1029, 15] width 10 height 10
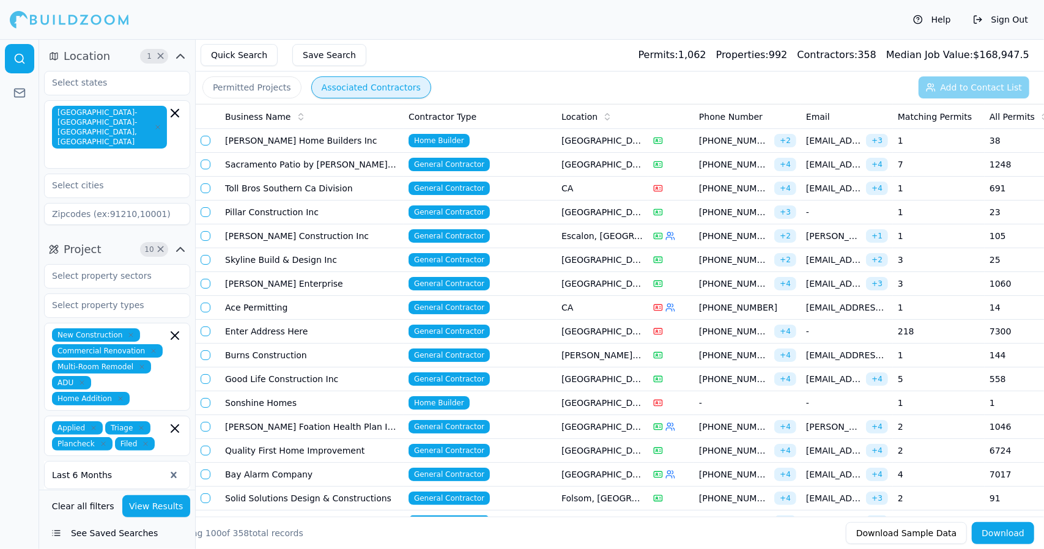
click at [288, 305] on td "Ace Permitting" at bounding box center [311, 308] width 183 height 24
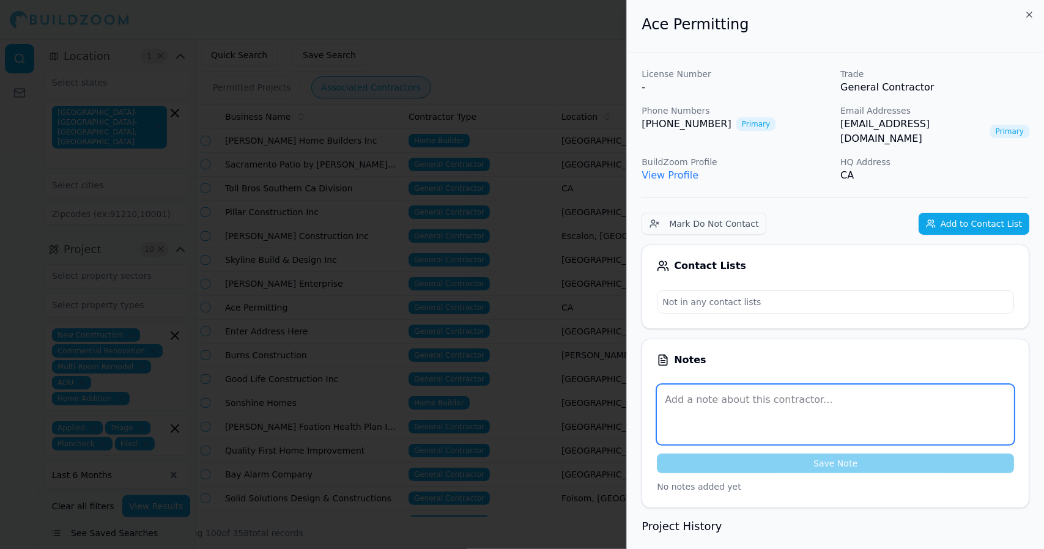
click at [965, 404] on textarea at bounding box center [835, 415] width 357 height 60
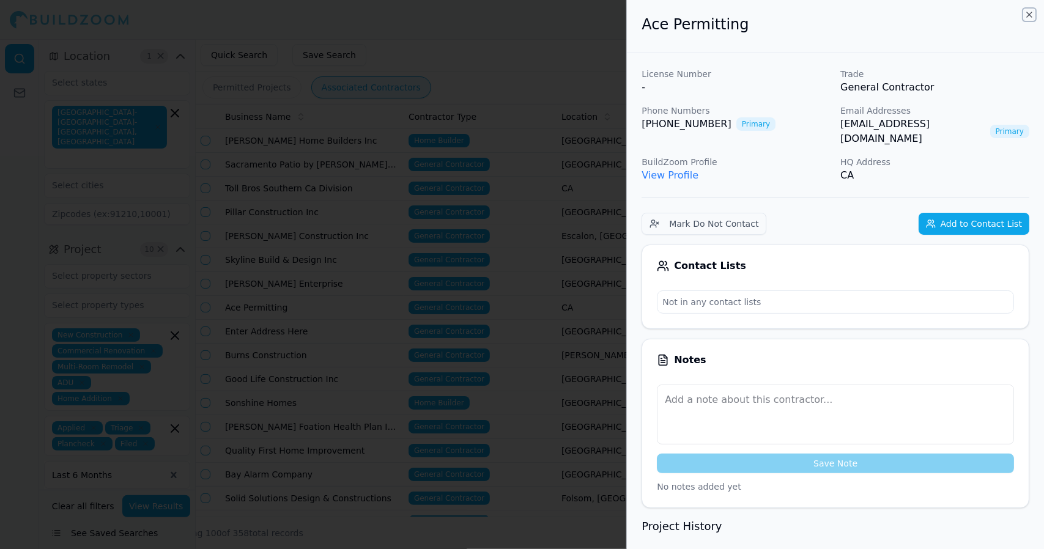
click at [1028, 12] on icon "button" at bounding box center [1029, 15] width 10 height 10
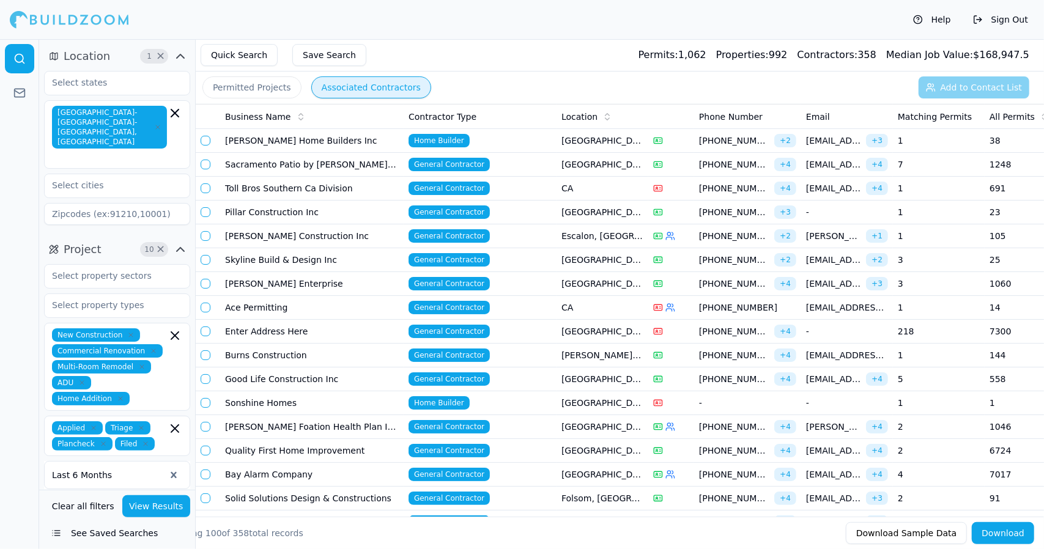
click at [341, 328] on td "Enter Address Here" at bounding box center [311, 332] width 183 height 24
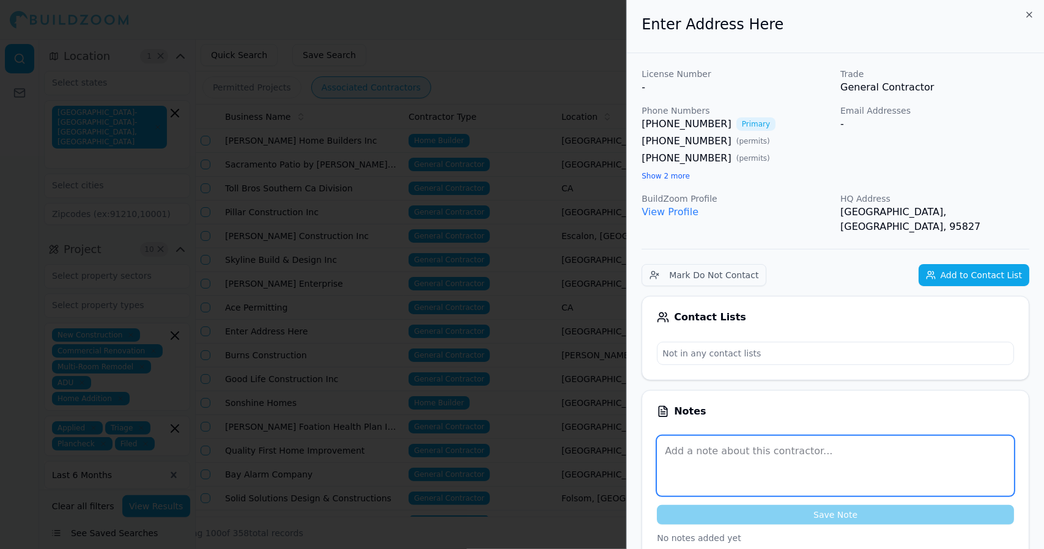
click at [949, 465] on textarea at bounding box center [835, 466] width 357 height 60
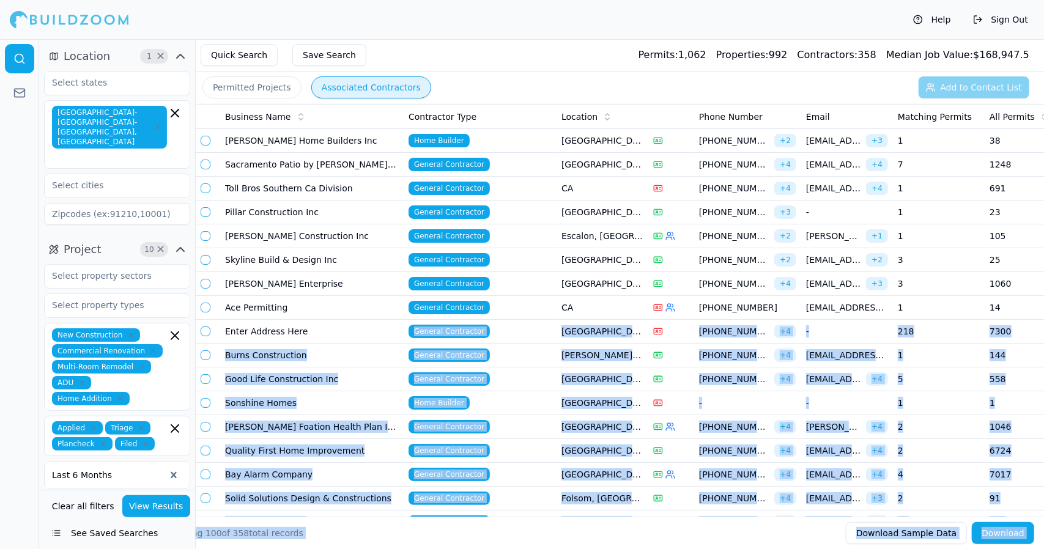
drag, startPoint x: 949, startPoint y: 465, endPoint x: 332, endPoint y: 325, distance: 632.7
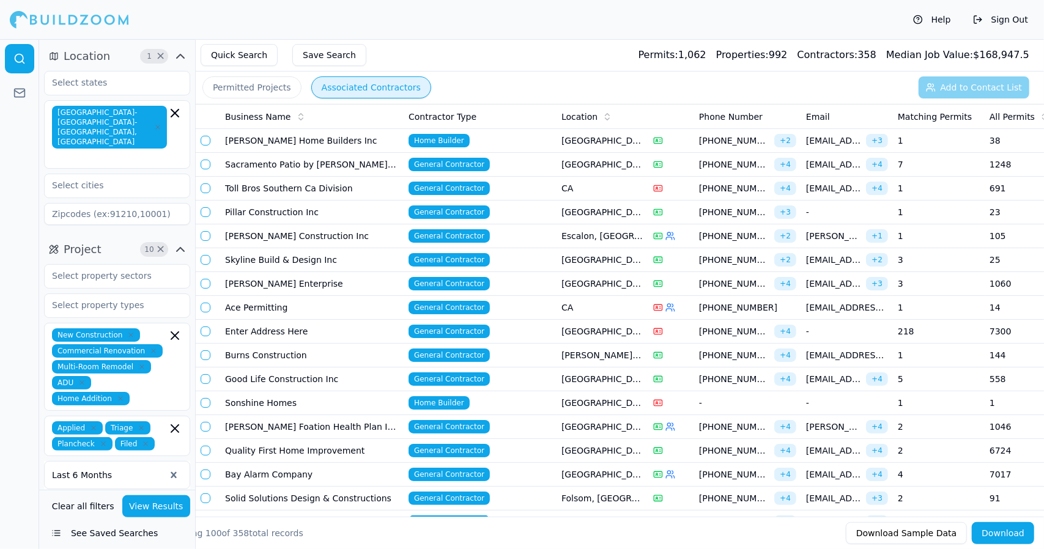
click at [574, 20] on div "Help Sign Out" at bounding box center [522, 19] width 1044 height 39
click at [275, 351] on td "Burns Construction" at bounding box center [311, 356] width 183 height 24
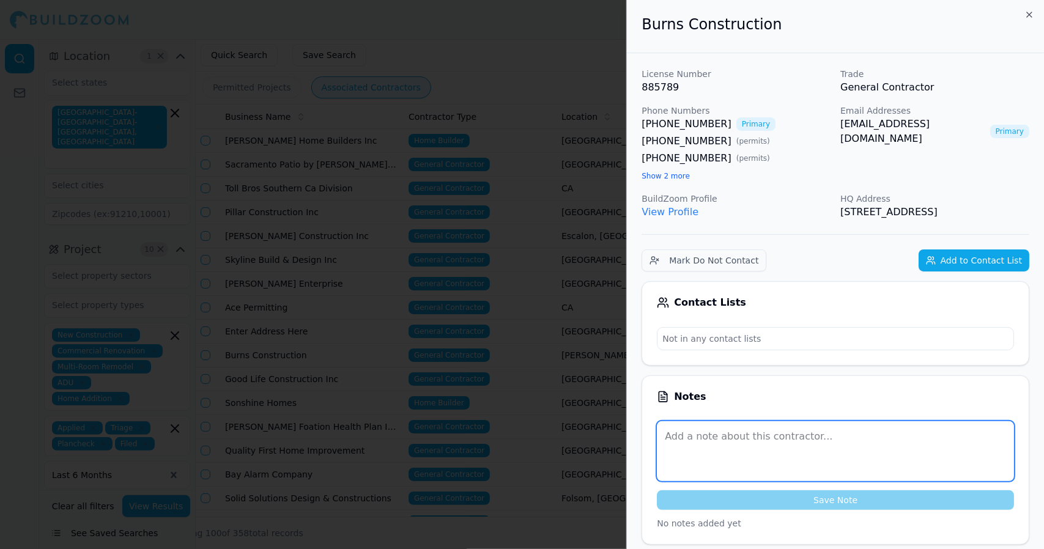
click at [947, 474] on textarea at bounding box center [835, 451] width 357 height 60
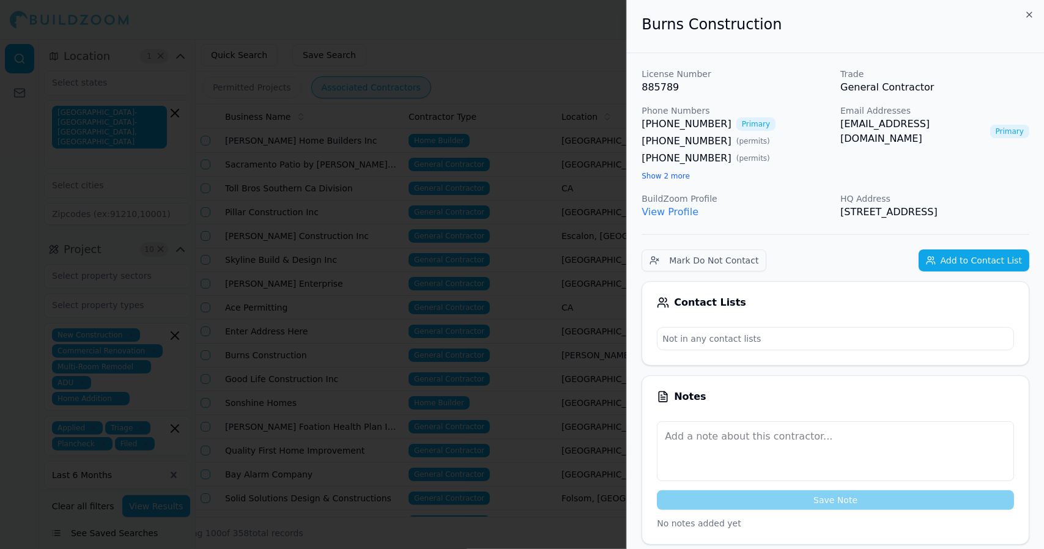
drag, startPoint x: 877, startPoint y: 230, endPoint x: 641, endPoint y: 35, distance: 306.2
click at [784, 144] on div "[PHONE_NUMBER] ( permits )" at bounding box center [735, 141] width 189 height 15
drag, startPoint x: 875, startPoint y: 228, endPoint x: 644, endPoint y: 28, distance: 305.6
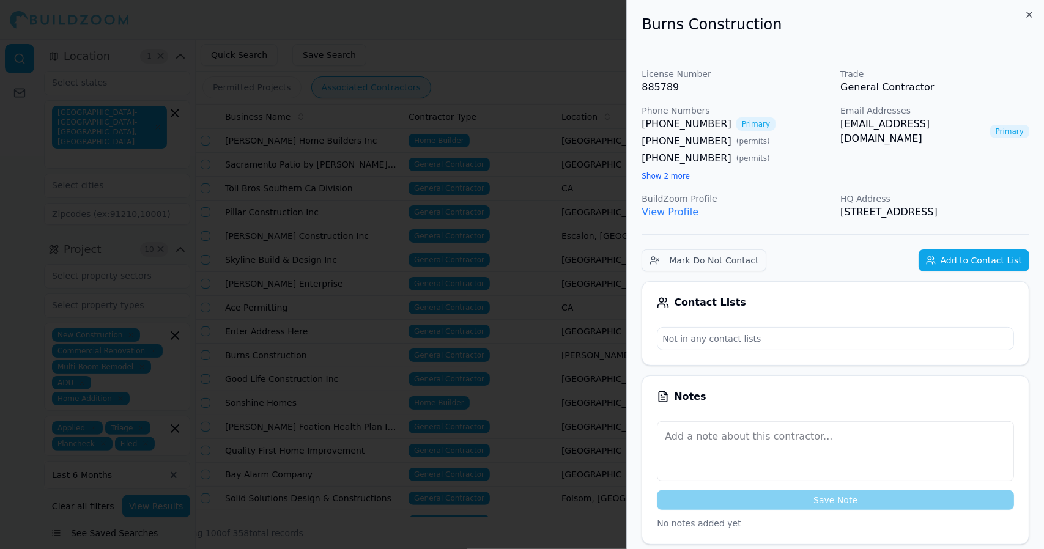
copy div "Burns Construction License Number 885789 Trade General Contractor Phone Numbers…"
click at [560, 171] on div at bounding box center [522, 274] width 1044 height 549
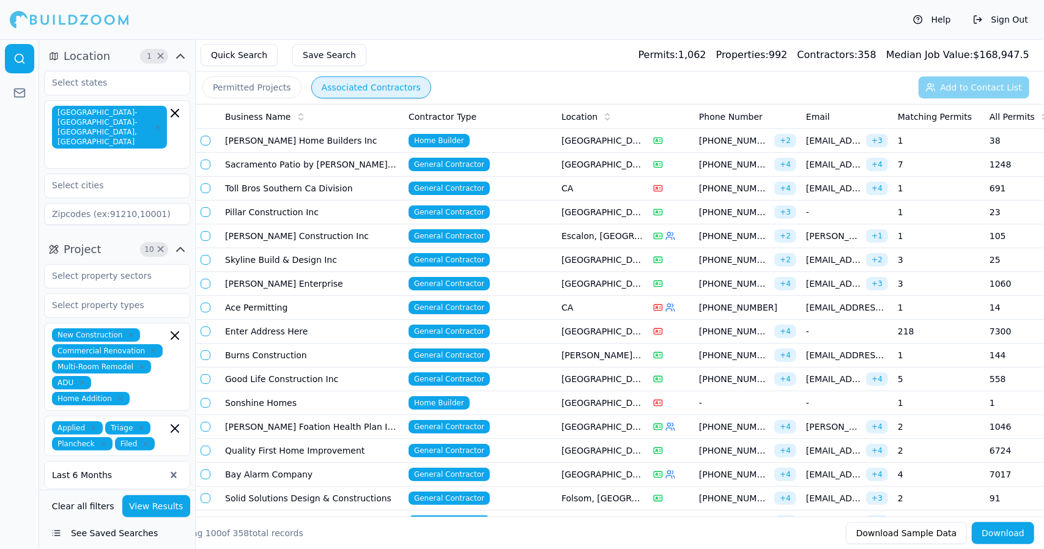
click at [332, 373] on td "Good Life Construction Inc" at bounding box center [311, 379] width 183 height 24
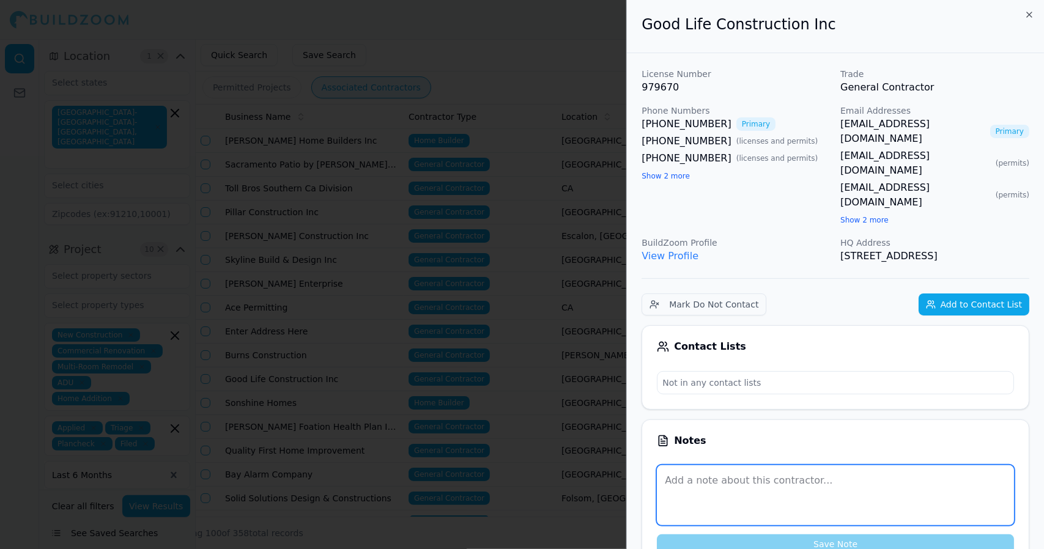
click at [949, 465] on textarea at bounding box center [835, 495] width 357 height 60
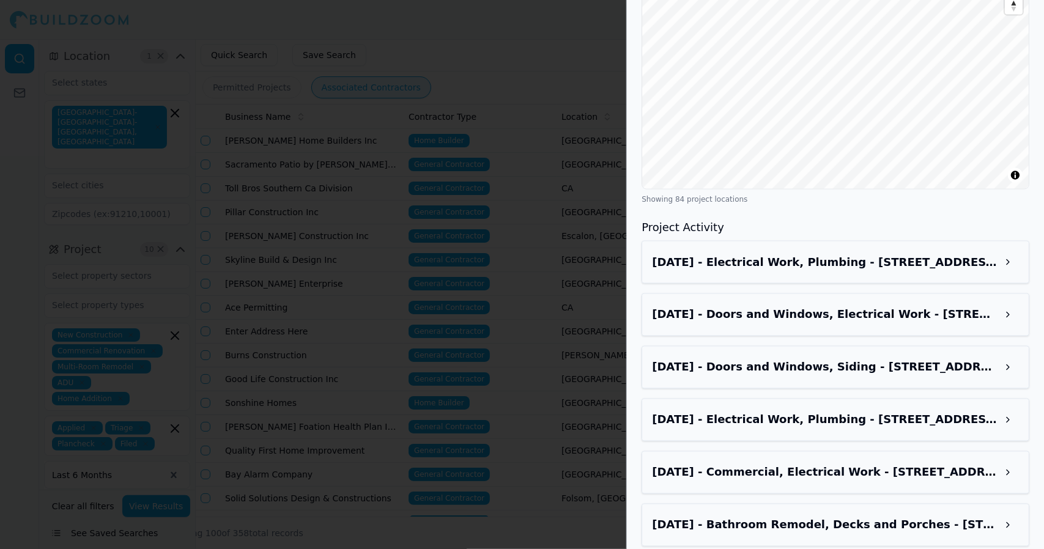
scroll to position [1293, 0]
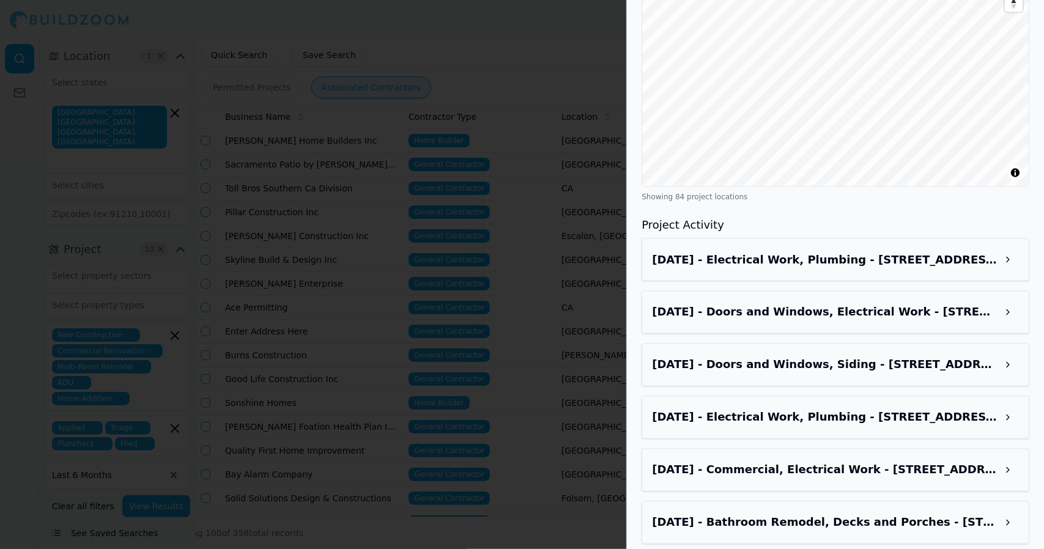
click at [928, 249] on div "[DATE] - Electrical Work, Plumbing - [STREET_ADDRESS]" at bounding box center [835, 260] width 367 height 22
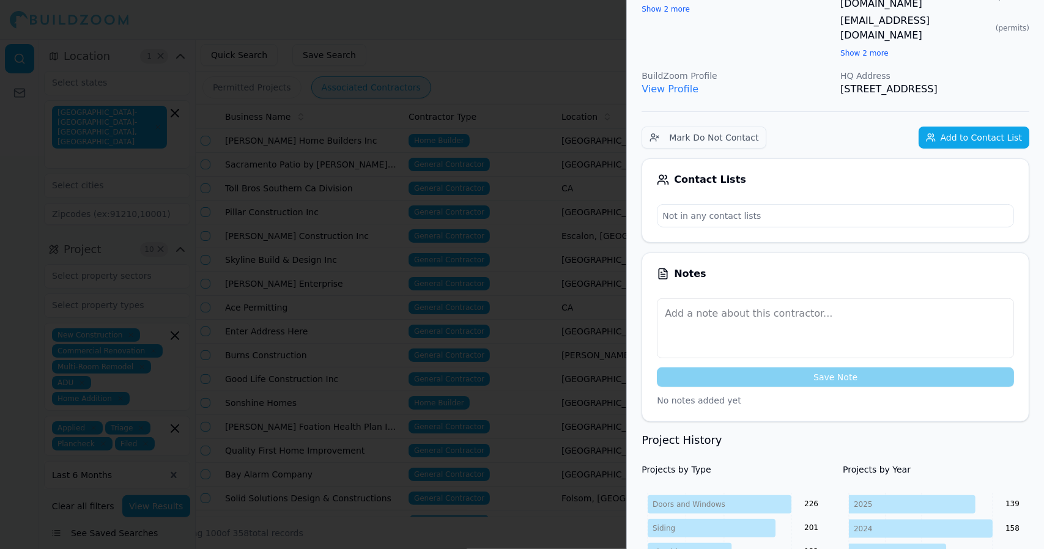
scroll to position [0, 0]
